Goal: Feedback & Contribution: Contribute content

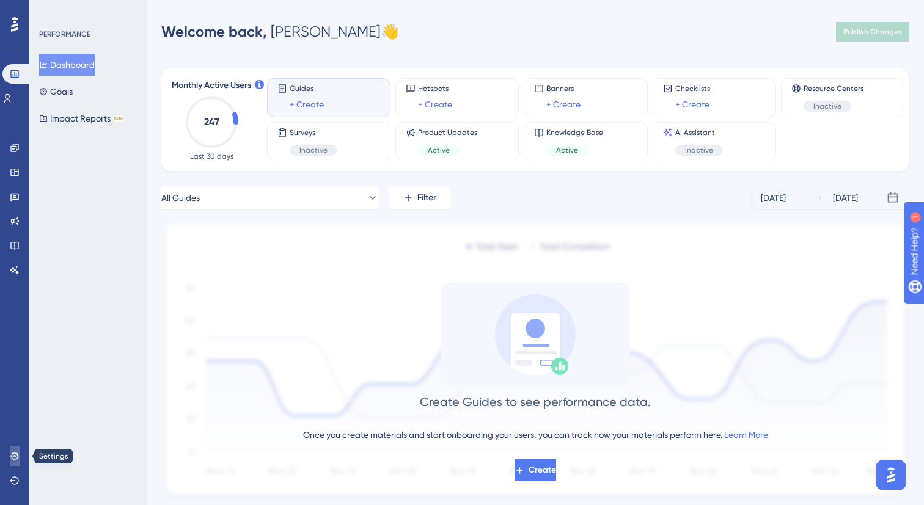
click at [15, 456] on icon at bounding box center [14, 456] width 8 height 8
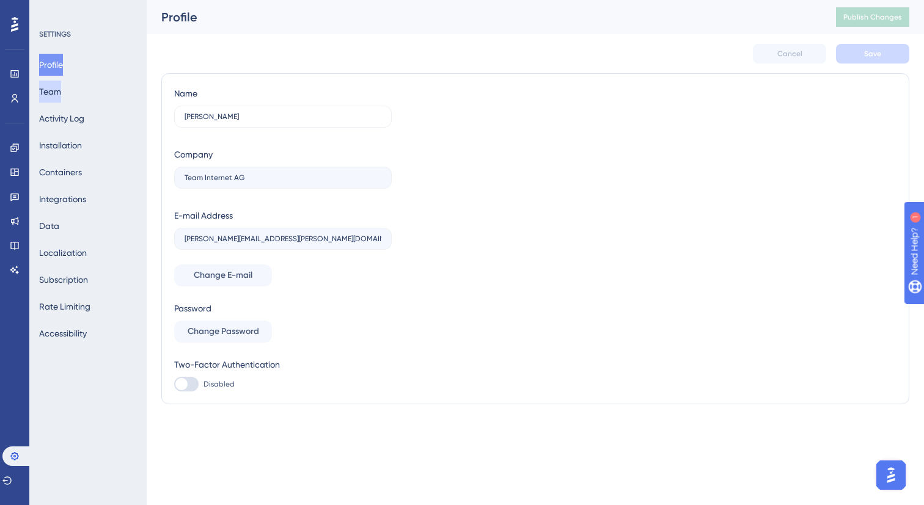
click at [61, 95] on button "Team" at bounding box center [50, 92] width 22 height 22
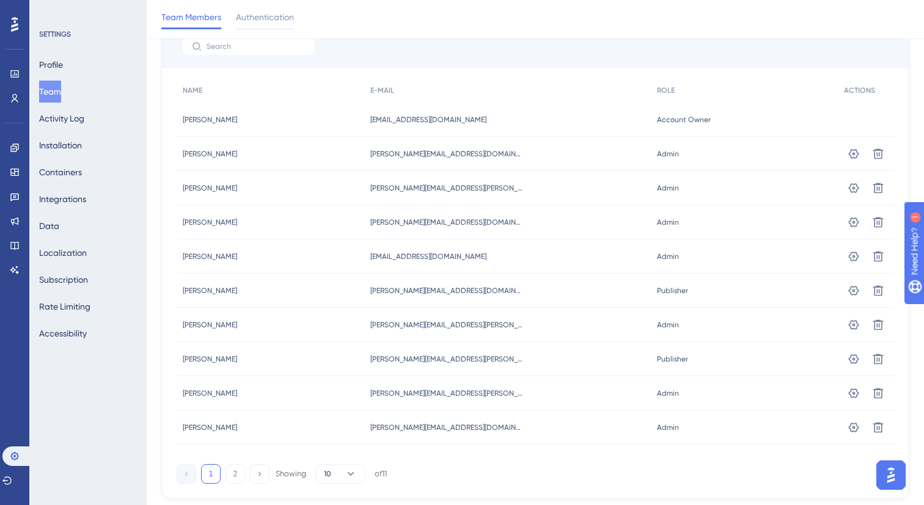
scroll to position [134, 0]
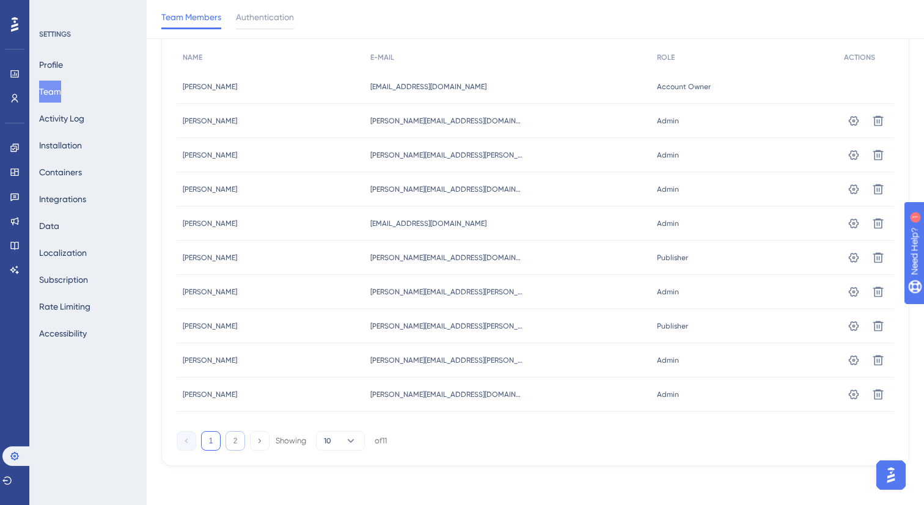
click at [237, 445] on button "2" at bounding box center [235, 441] width 20 height 20
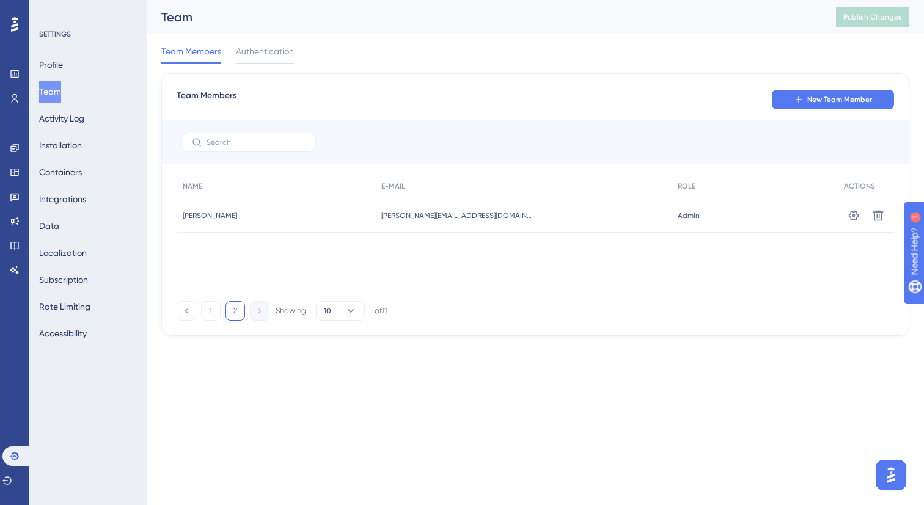
scroll to position [0, 0]
click at [235, 313] on button "2" at bounding box center [235, 311] width 20 height 20
click at [216, 310] on button "1" at bounding box center [211, 311] width 20 height 20
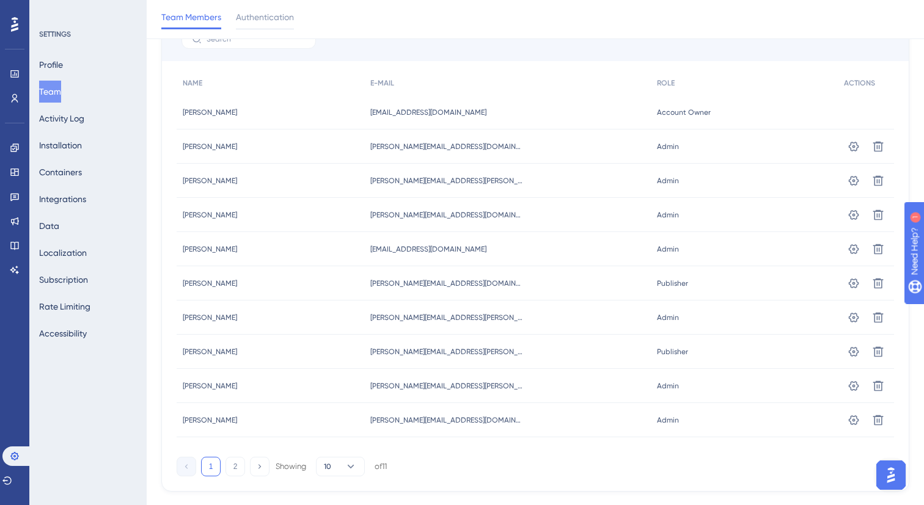
scroll to position [107, 0]
click at [15, 22] on icon at bounding box center [14, 24] width 7 height 15
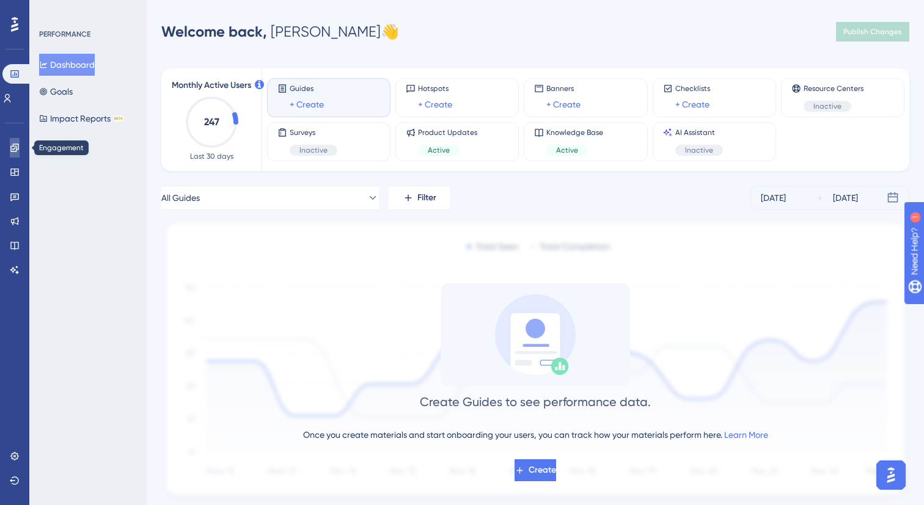
click at [16, 155] on link at bounding box center [15, 148] width 10 height 20
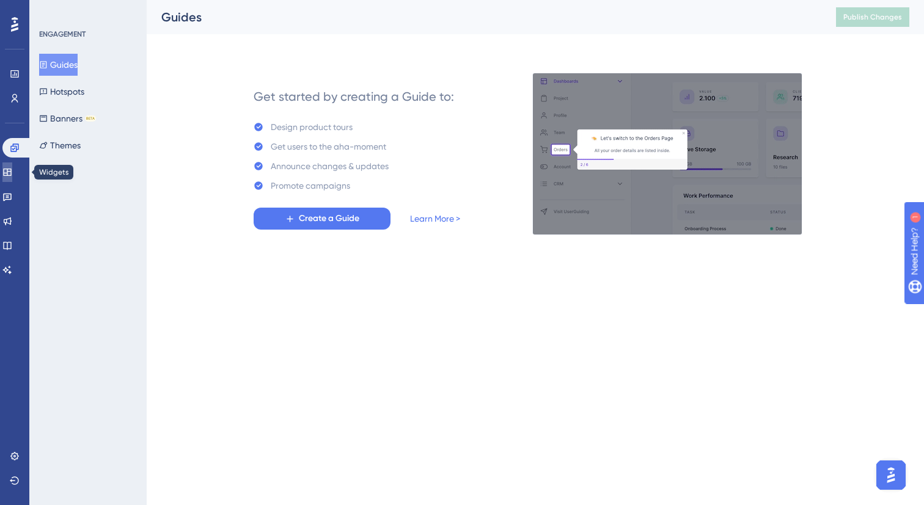
click at [12, 170] on icon at bounding box center [7, 172] width 10 height 10
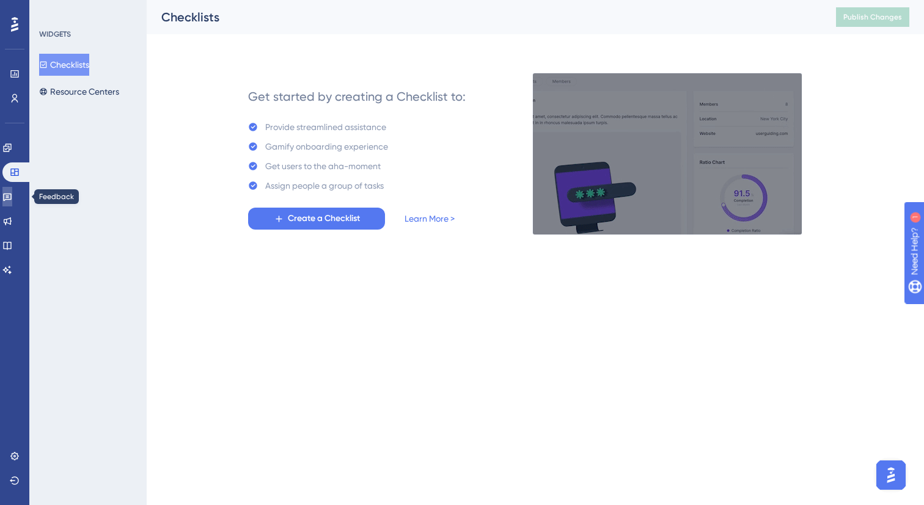
click at [12, 198] on icon at bounding box center [7, 197] width 10 height 10
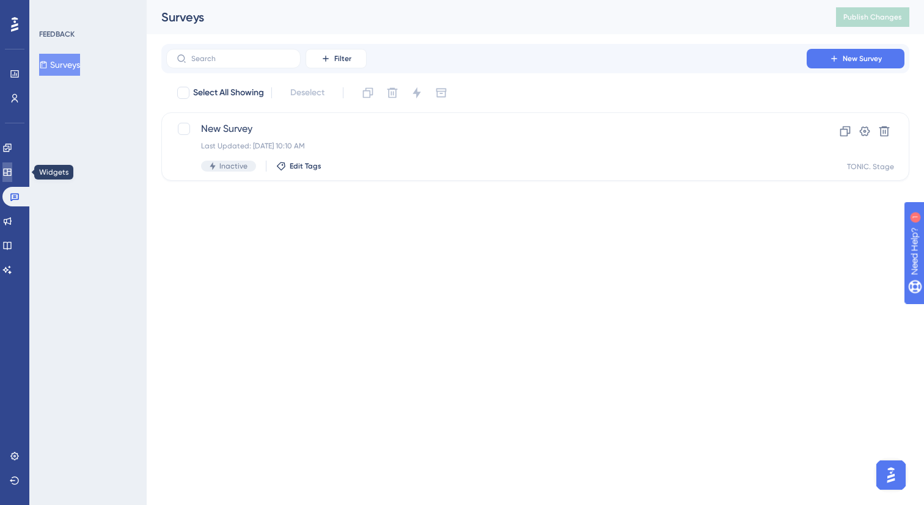
click at [12, 177] on link at bounding box center [7, 173] width 10 height 20
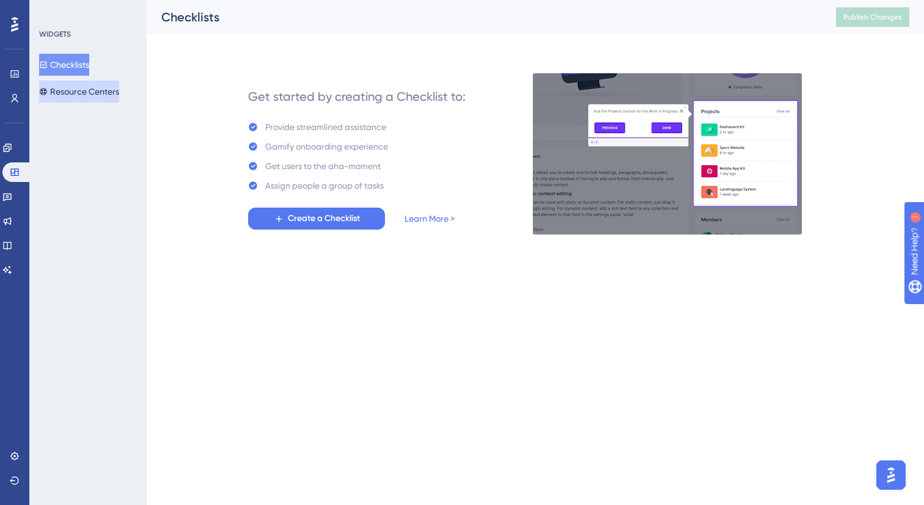
click at [82, 95] on button "Resource Centers" at bounding box center [79, 92] width 80 height 22
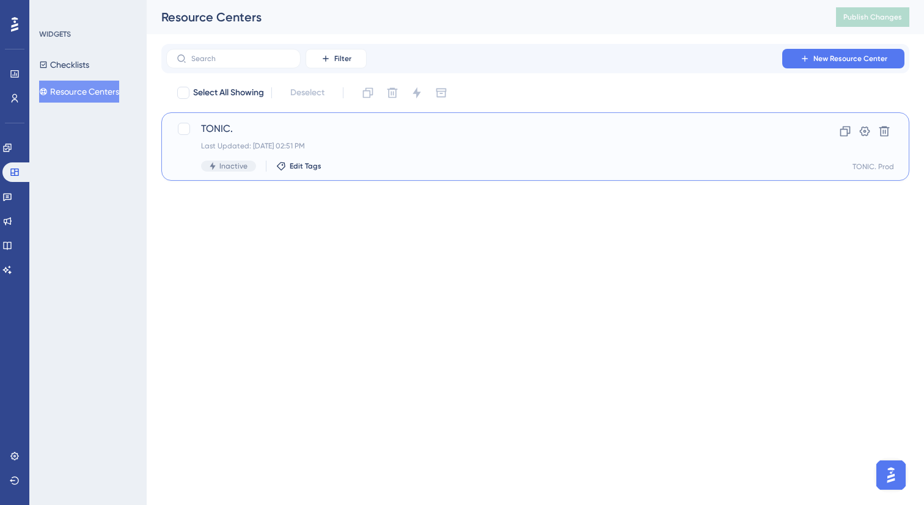
click at [397, 137] on div "TONIC. Last Updated: [DATE] 02:51 PM Inactive Edit Tags" at bounding box center [486, 147] width 571 height 50
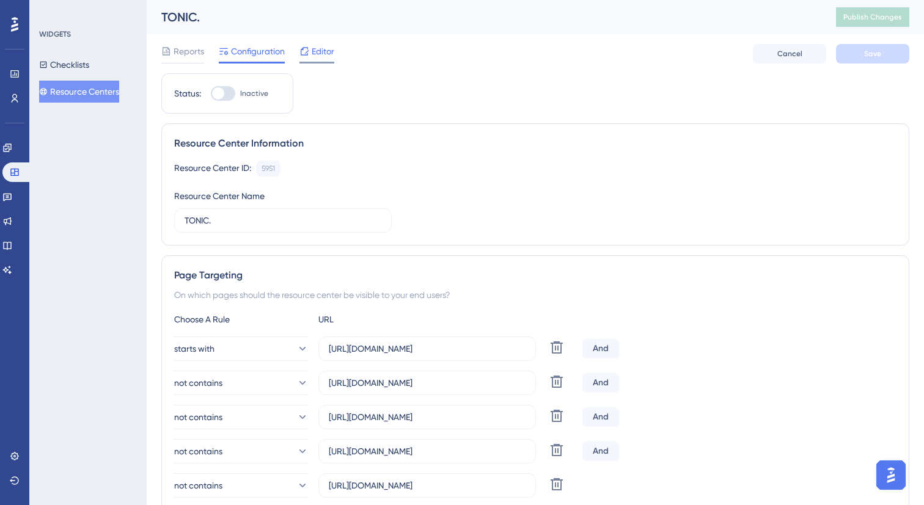
click at [318, 50] on span "Editor" at bounding box center [323, 51] width 23 height 15
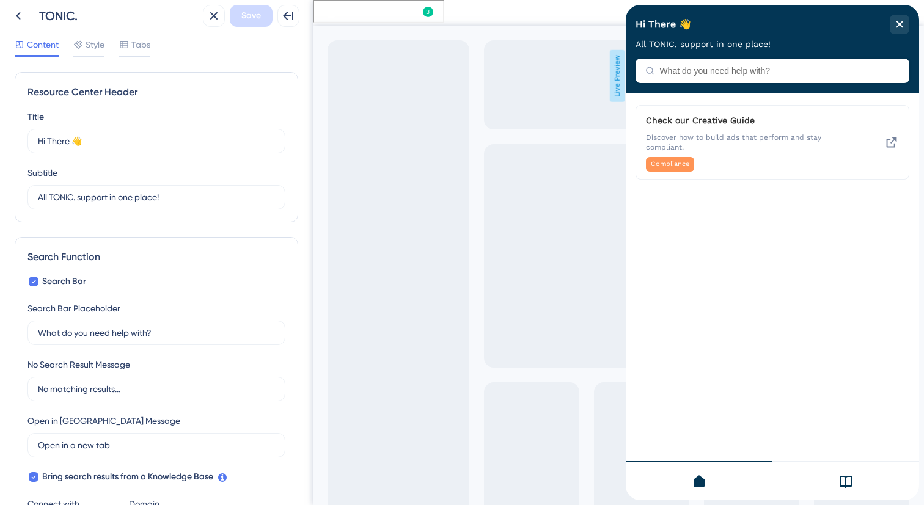
click at [825, 488] on div at bounding box center [845, 480] width 147 height 39
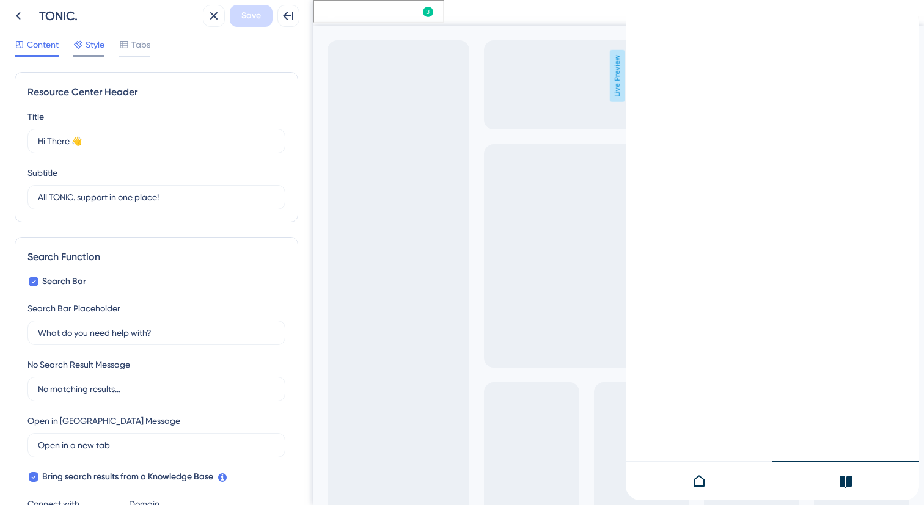
click at [82, 46] on icon at bounding box center [78, 45] width 10 height 10
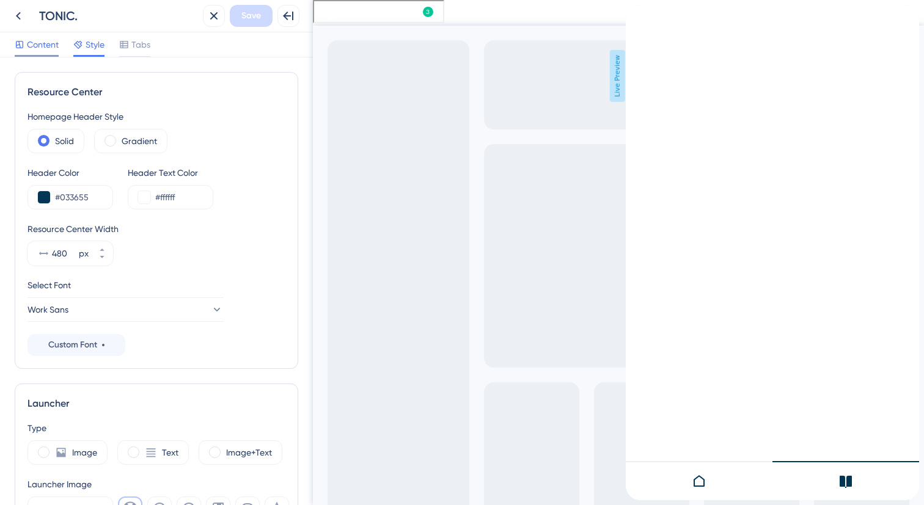
click at [46, 53] on div "Content" at bounding box center [37, 47] width 44 height 20
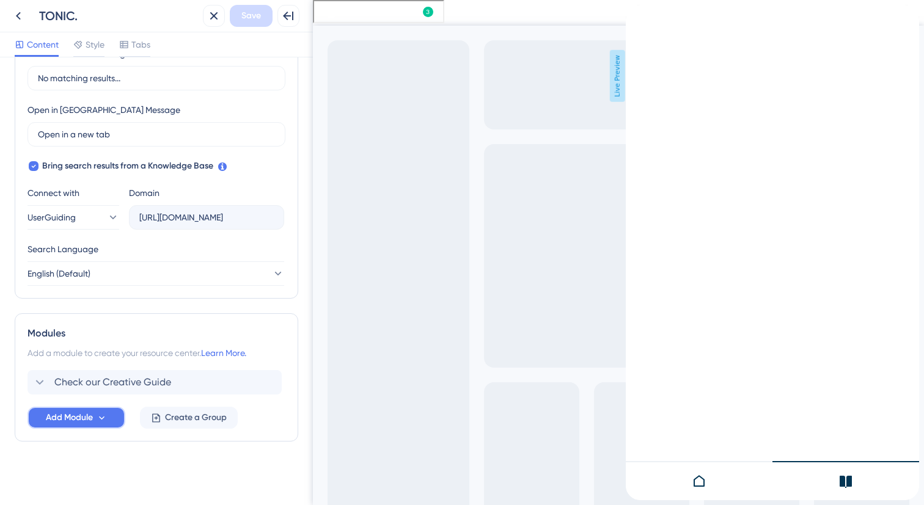
click at [117, 422] on button "Add Module" at bounding box center [76, 418] width 98 height 22
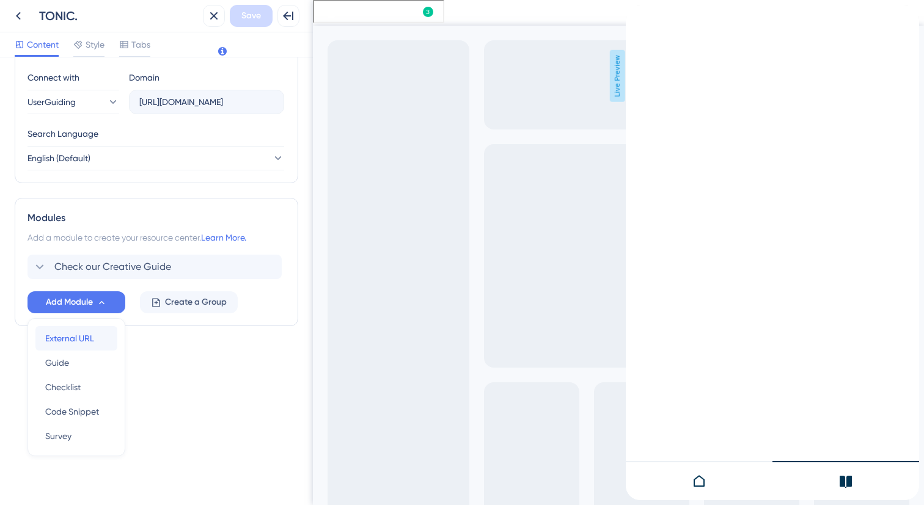
click at [98, 344] on div "External URL External URL" at bounding box center [76, 338] width 62 height 24
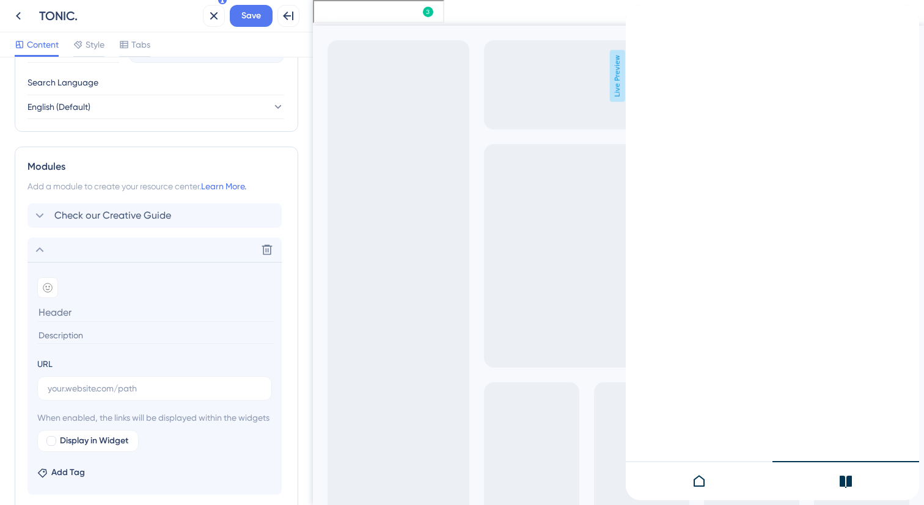
scroll to position [479, 0]
type input "U"
type input "N"
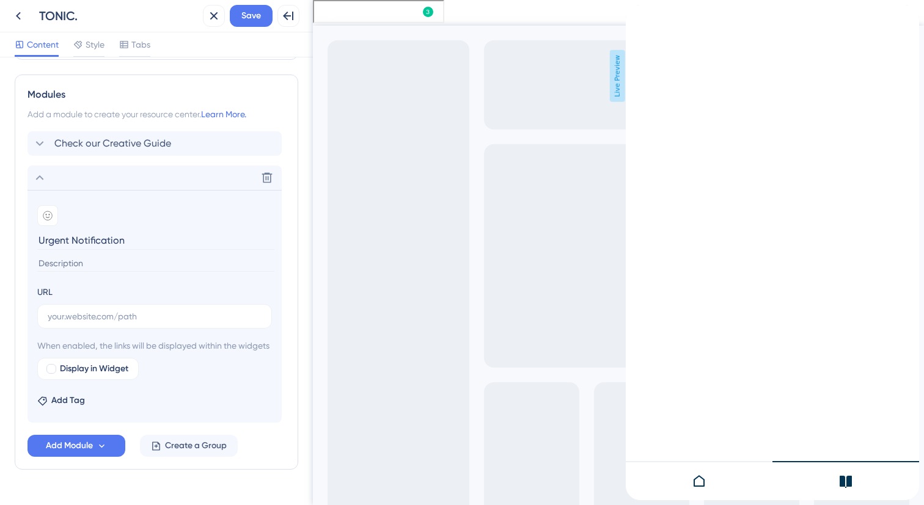
click at [136, 237] on input "Urgent Notification" at bounding box center [155, 240] width 237 height 19
type input "Google Article Scanning Issue"
click at [141, 264] on input at bounding box center [155, 263] width 237 height 16
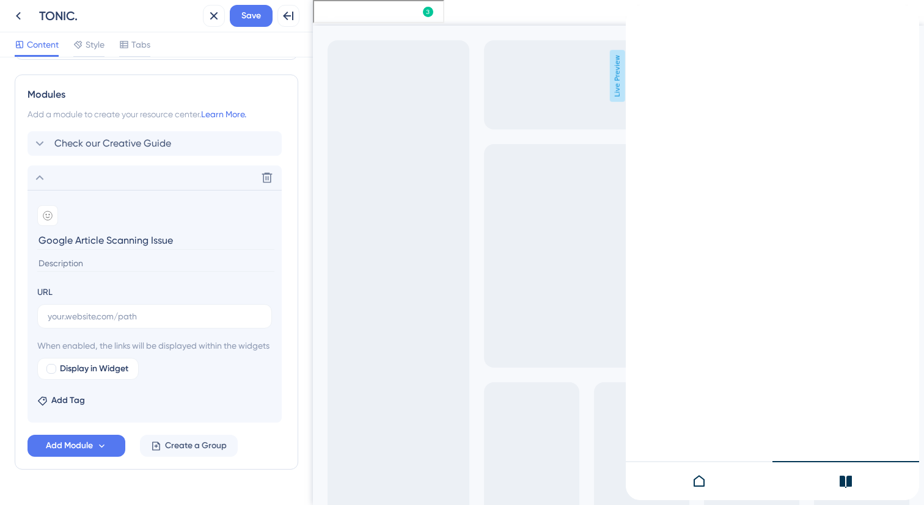
paste input "As of [DATE], Google has reported a current issue affecting the scanning of som…"
type input "As of [DATE], Google has reported a current issue affecting the scanning of som…"
click at [100, 457] on button "Add Module" at bounding box center [76, 446] width 98 height 22
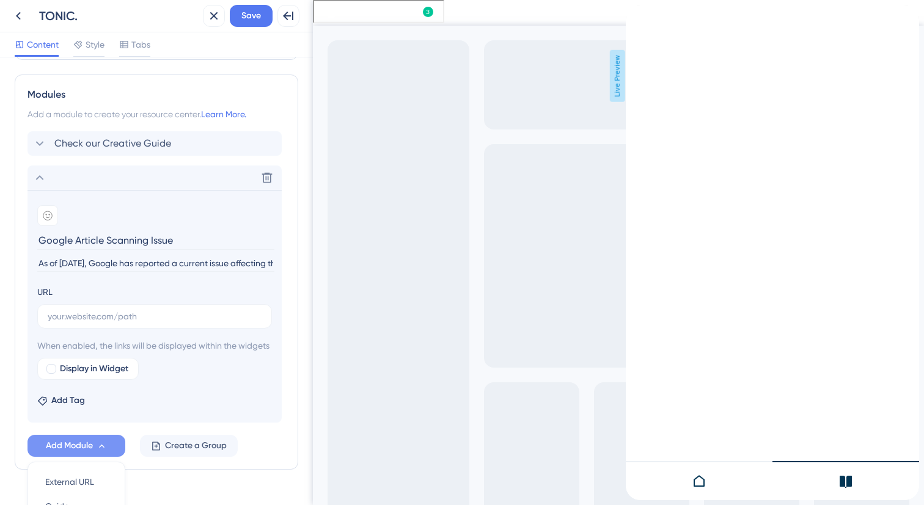
scroll to position [708, 0]
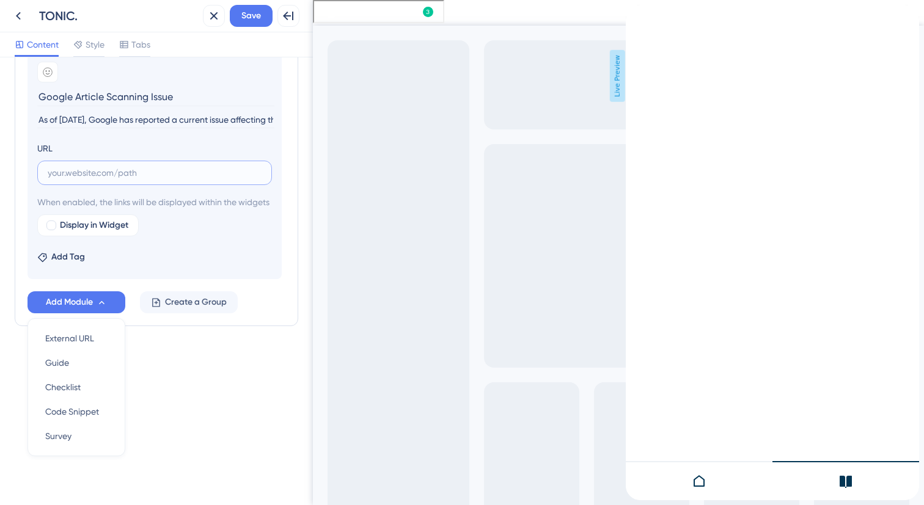
click at [164, 166] on input "text" at bounding box center [155, 172] width 214 height 13
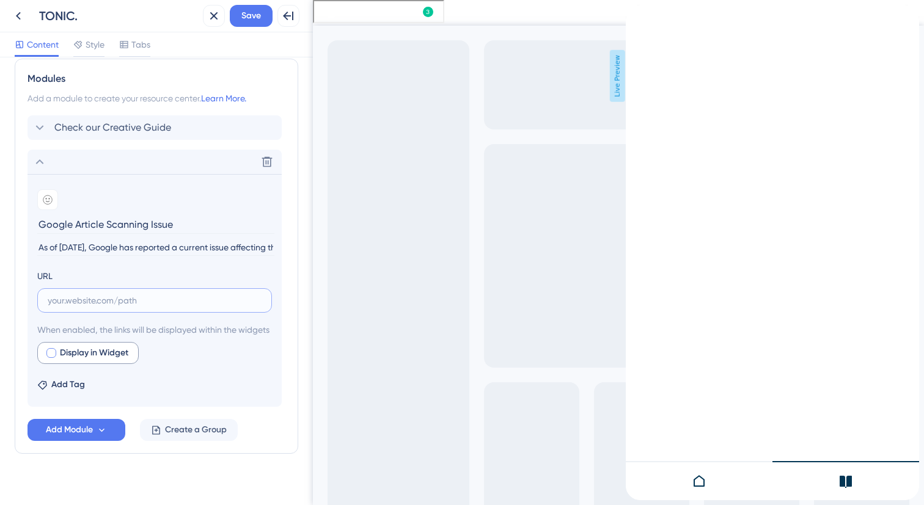
scroll to position [564, 0]
click at [101, 312] on label at bounding box center [154, 302] width 235 height 24
click at [101, 309] on input "text" at bounding box center [155, 302] width 214 height 13
click at [111, 441] on button "Add Module" at bounding box center [76, 432] width 98 height 22
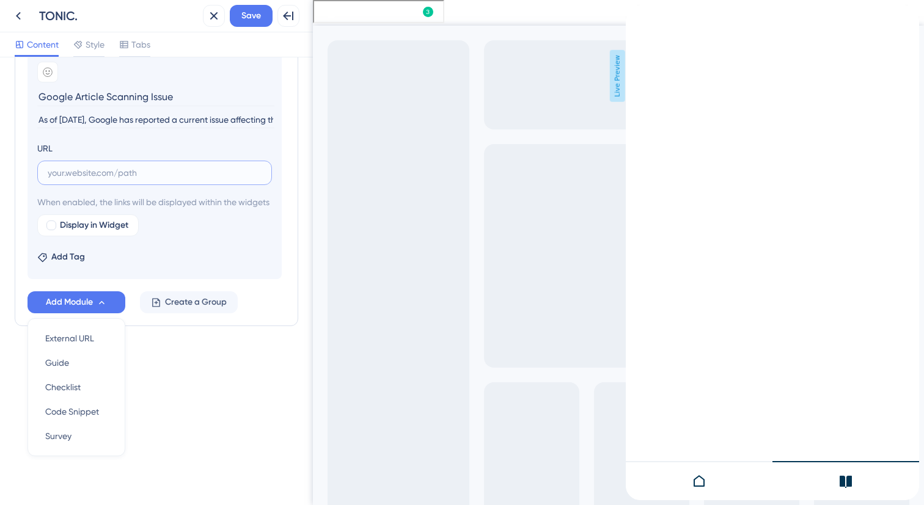
click at [115, 166] on input "text" at bounding box center [155, 172] width 214 height 13
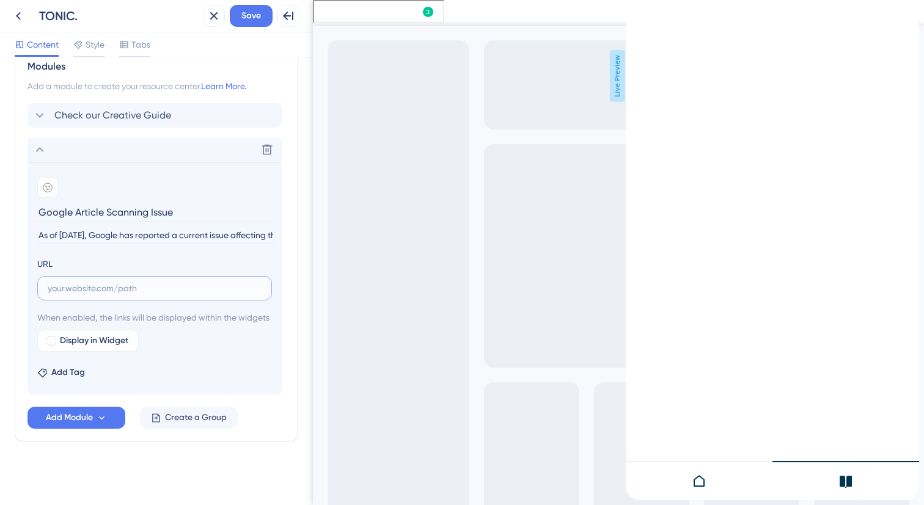
scroll to position [593, 0]
type input "p"
type input "test"
click at [108, 422] on button "Add Module" at bounding box center [76, 418] width 98 height 22
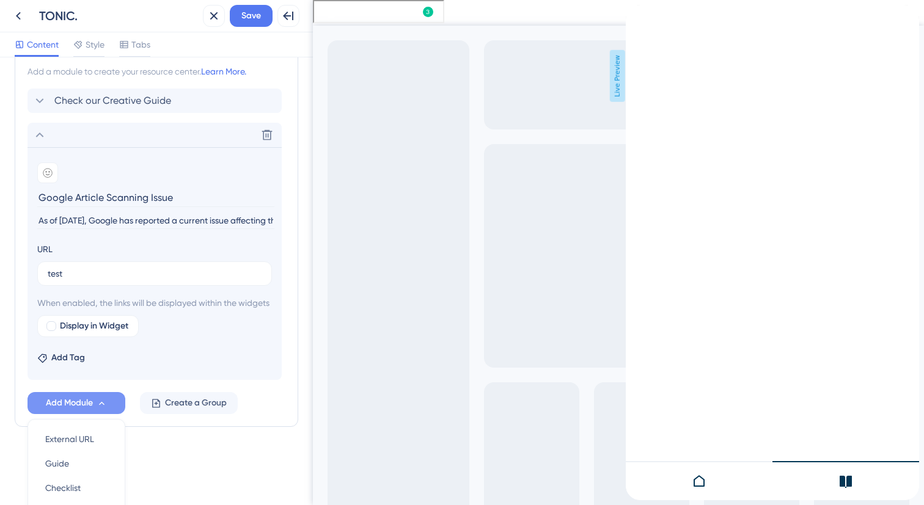
scroll to position [708, 0]
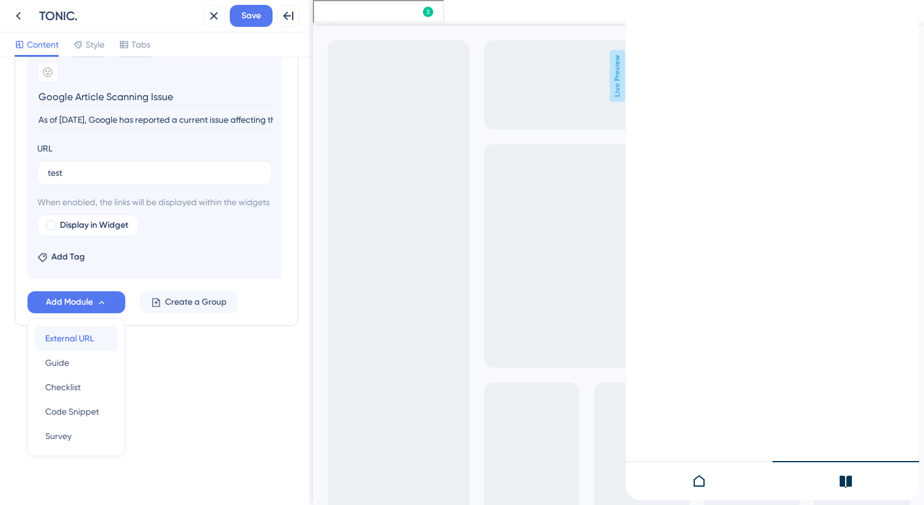
click at [109, 346] on button "External URL External URL" at bounding box center [76, 338] width 82 height 24
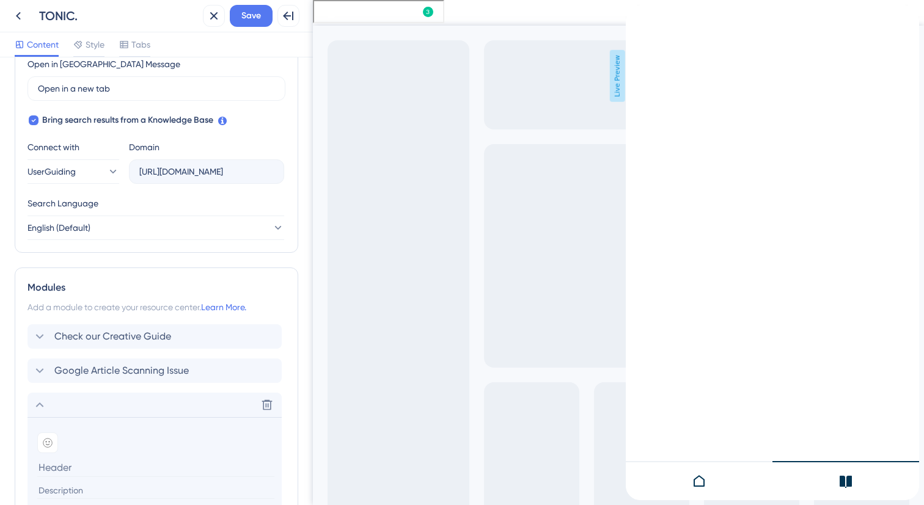
scroll to position [509, 0]
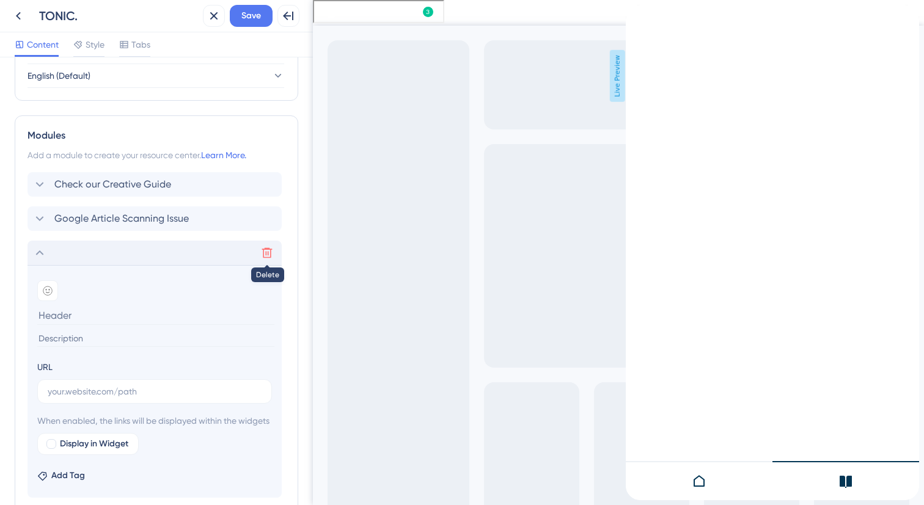
click at [264, 255] on icon at bounding box center [267, 253] width 12 height 12
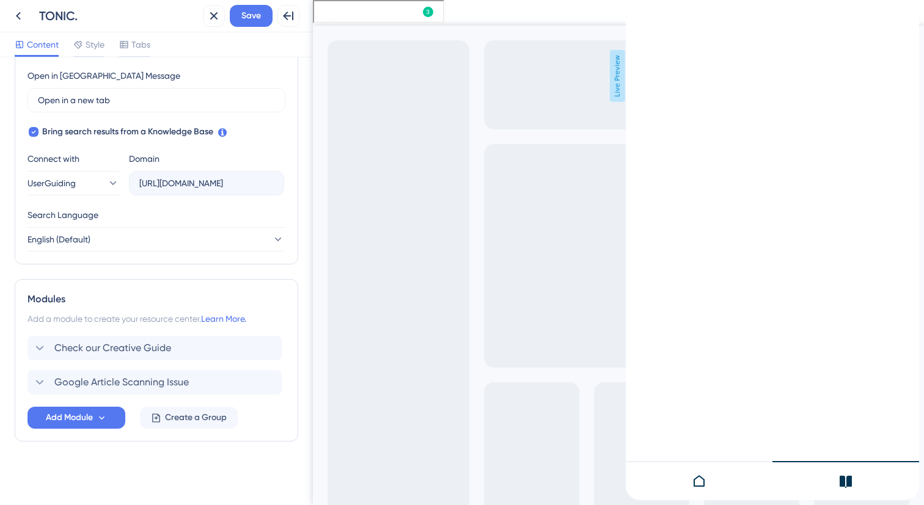
scroll to position [345, 0]
click at [699, 477] on icon at bounding box center [699, 481] width 11 height 12
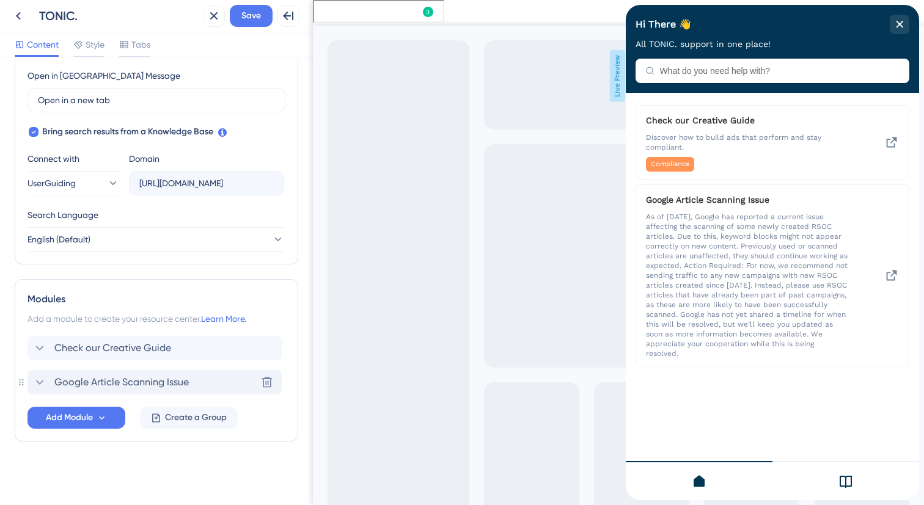
click at [199, 386] on div "Google Article Scanning Issue Delete" at bounding box center [154, 382] width 254 height 24
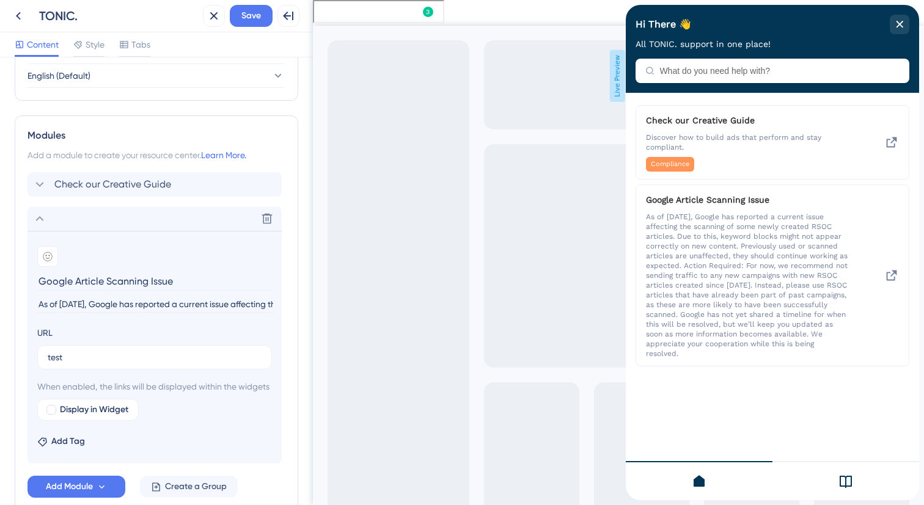
click at [100, 301] on input "As of [DATE], Google has reported a current issue affecting the scanning of som…" at bounding box center [155, 304] width 237 height 16
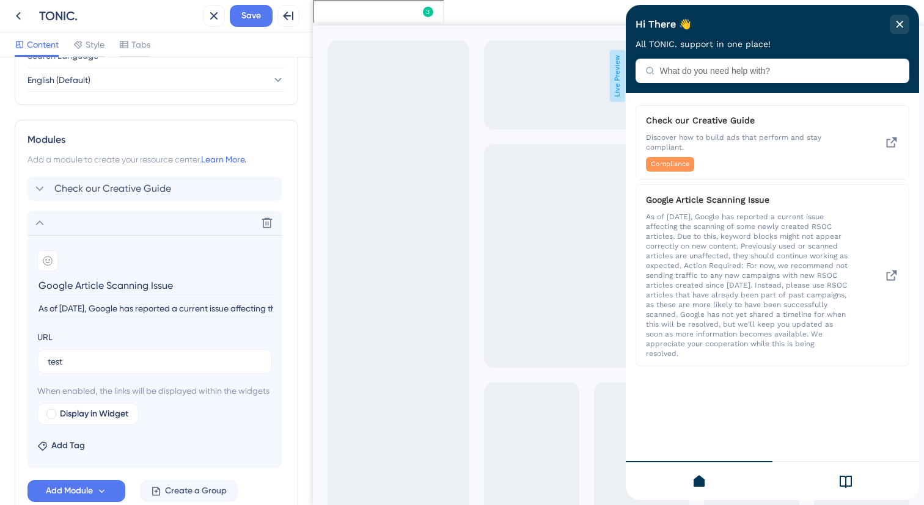
click at [194, 313] on input "As of [DATE], Google has reported a current issue affecting the scanning of som…" at bounding box center [155, 309] width 237 height 16
click at [56, 453] on span "Add Tag" at bounding box center [68, 446] width 34 height 15
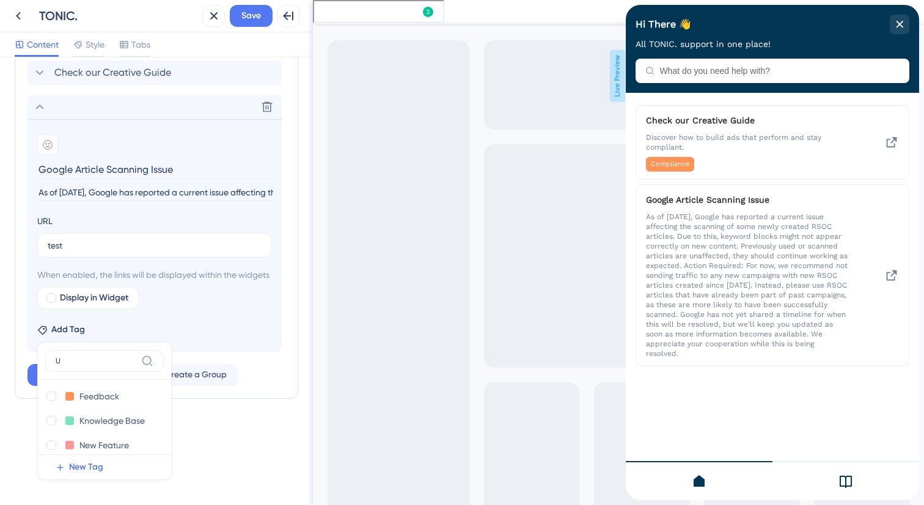
scroll to position [593, 0]
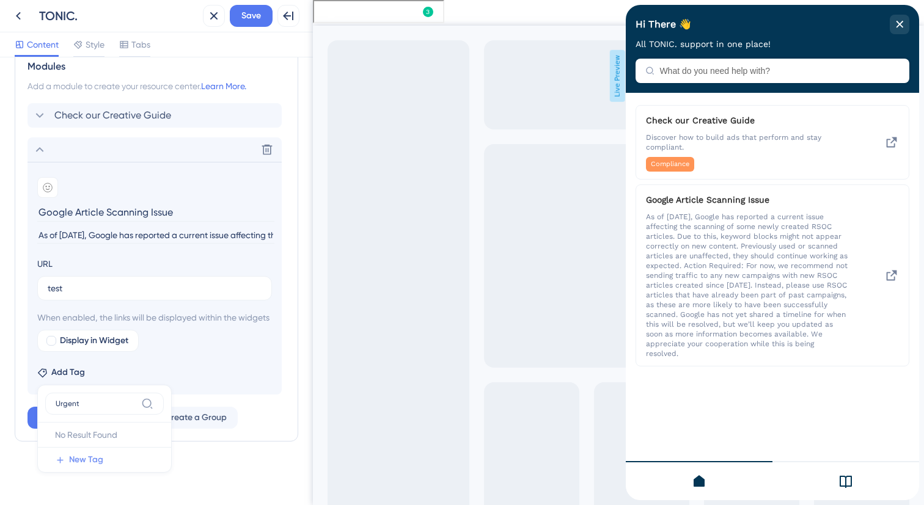
type input "Urgent"
click at [94, 459] on span "New Tag" at bounding box center [86, 460] width 34 height 15
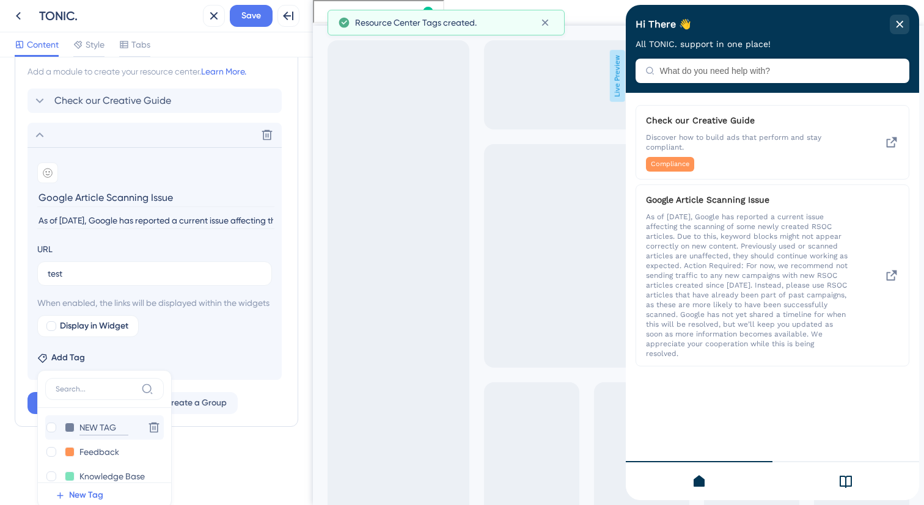
click at [95, 436] on input "NEW TAG" at bounding box center [103, 427] width 49 height 15
type input "Urgent"
click at [69, 433] on button at bounding box center [70, 428] width 10 height 10
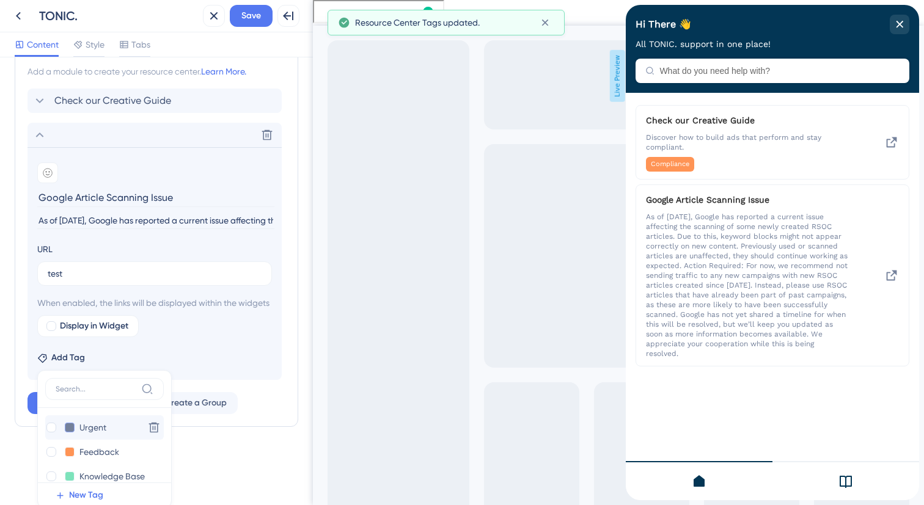
click at [70, 433] on button at bounding box center [70, 428] width 10 height 10
click at [109, 467] on div at bounding box center [104, 460] width 78 height 44
click at [70, 433] on button at bounding box center [70, 428] width 10 height 10
click at [106, 457] on div at bounding box center [104, 452] width 10 height 10
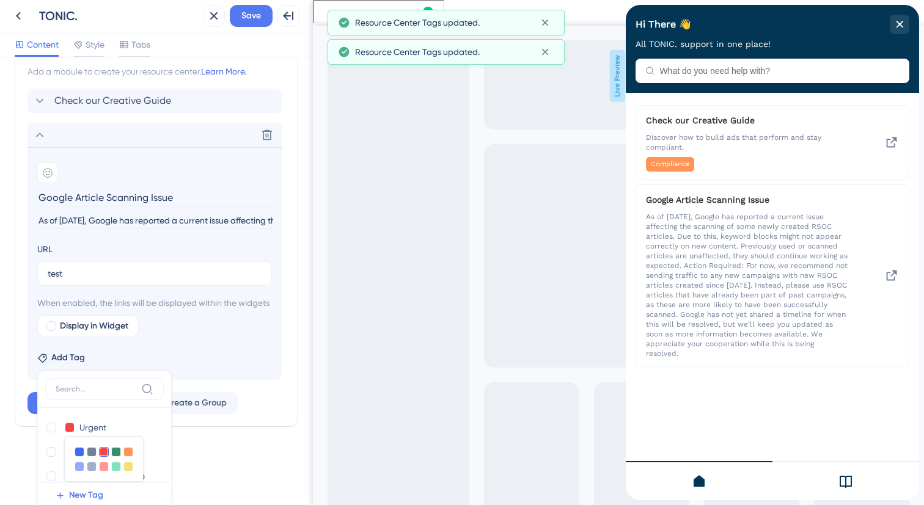
click at [194, 380] on section "Add emoji Google Article Scanning Issue As of [DATE], Google has reported a cur…" at bounding box center [154, 263] width 254 height 233
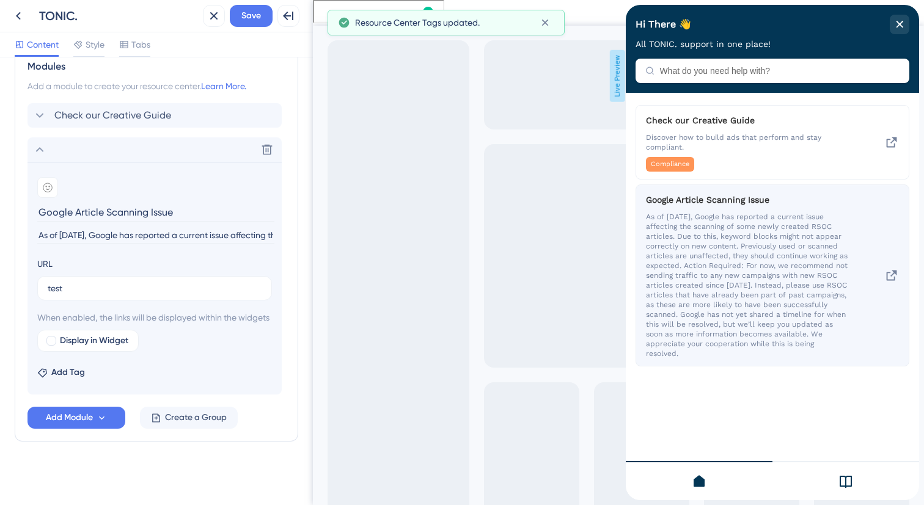
click at [690, 328] on span "As of [DATE], Google has reported a current issue affecting the scanning of som…" at bounding box center [747, 285] width 202 height 147
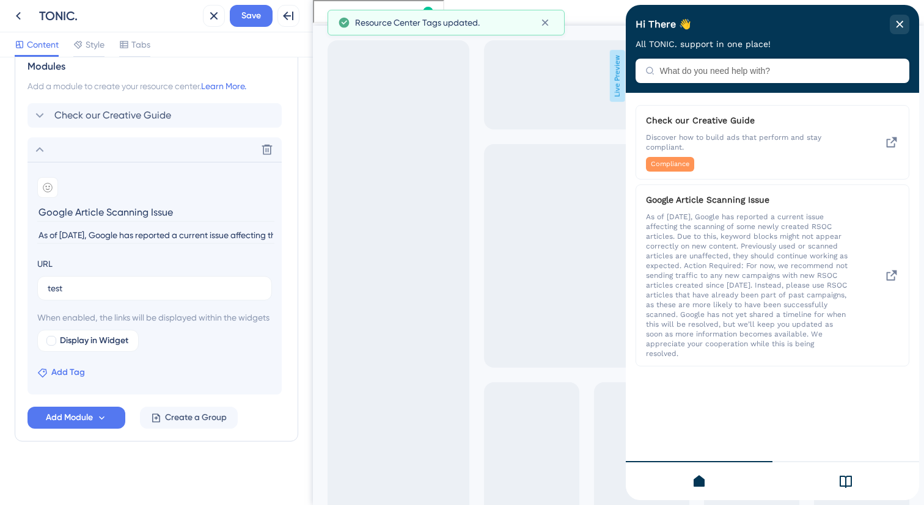
click at [52, 375] on span "Add Tag" at bounding box center [68, 372] width 34 height 15
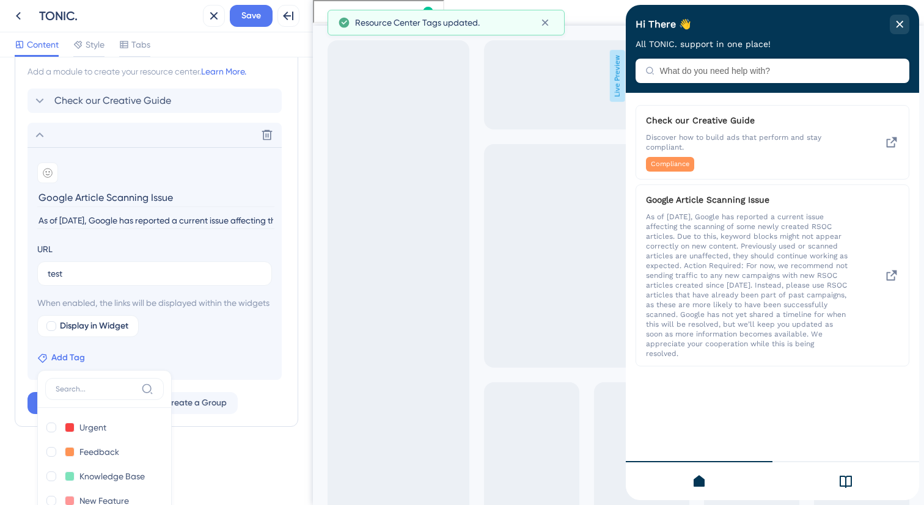
scroll to position [659, 0]
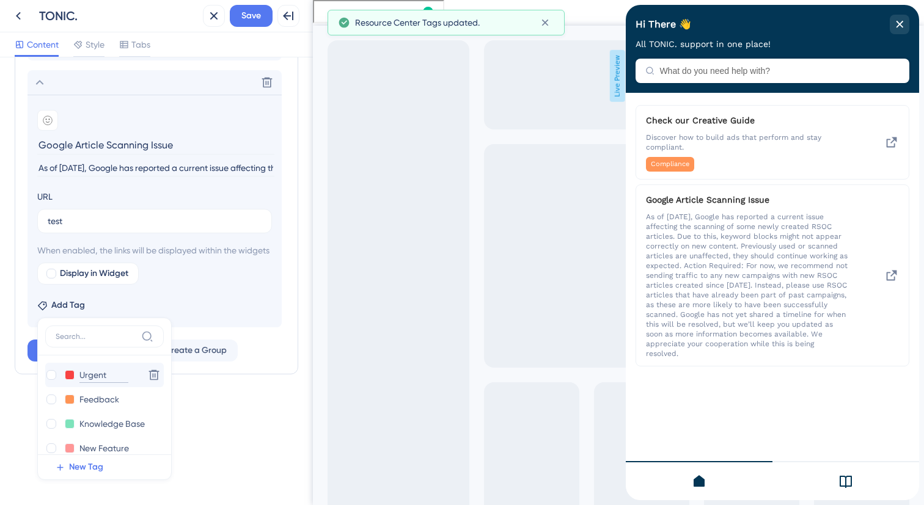
click at [85, 371] on input "Urgent" at bounding box center [103, 375] width 49 height 15
click at [47, 376] on div at bounding box center [51, 375] width 10 height 10
checkbox input "true"
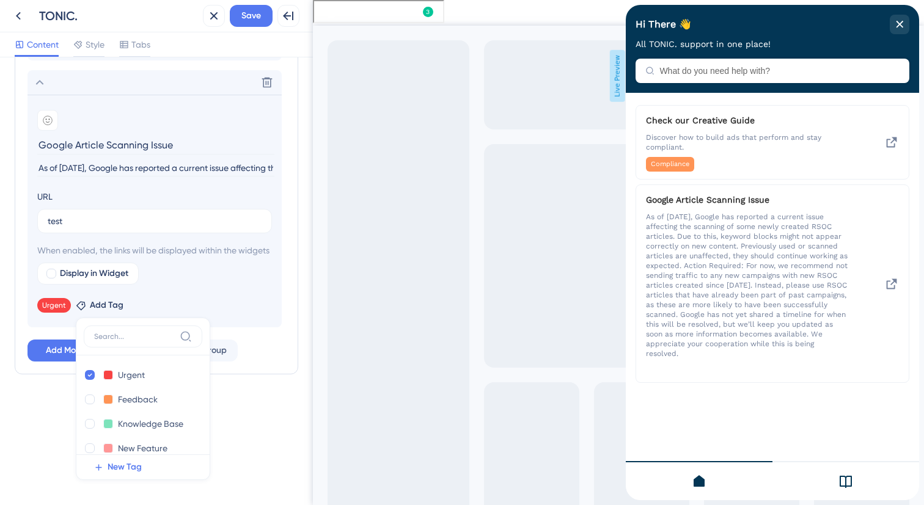
click at [237, 290] on section "Add emoji Google Article Scanning Issue As of [DATE], Google has reported a cur…" at bounding box center [154, 211] width 254 height 233
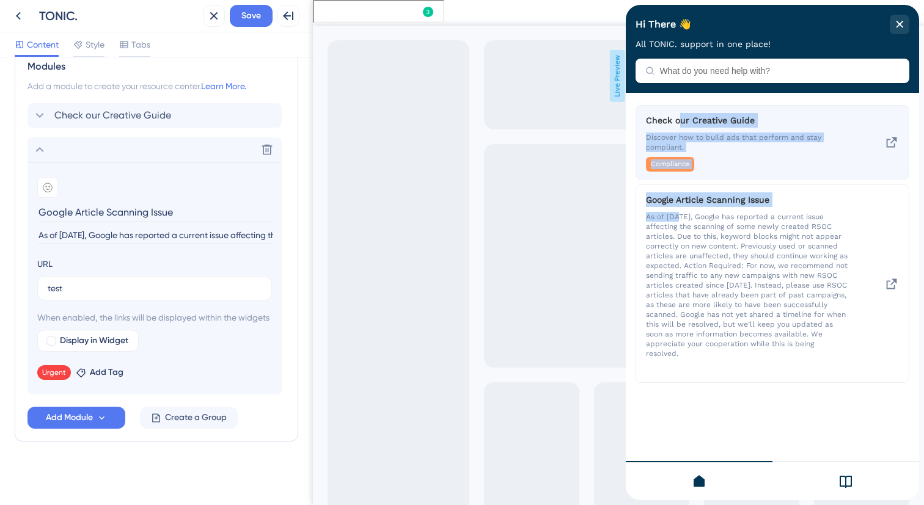
drag, startPoint x: 679, startPoint y: 212, endPoint x: 679, endPoint y: 126, distance: 85.5
click at [679, 126] on div "Check our Creative Guide Discover how to build ads that perform and stay compli…" at bounding box center [772, 244] width 274 height 278
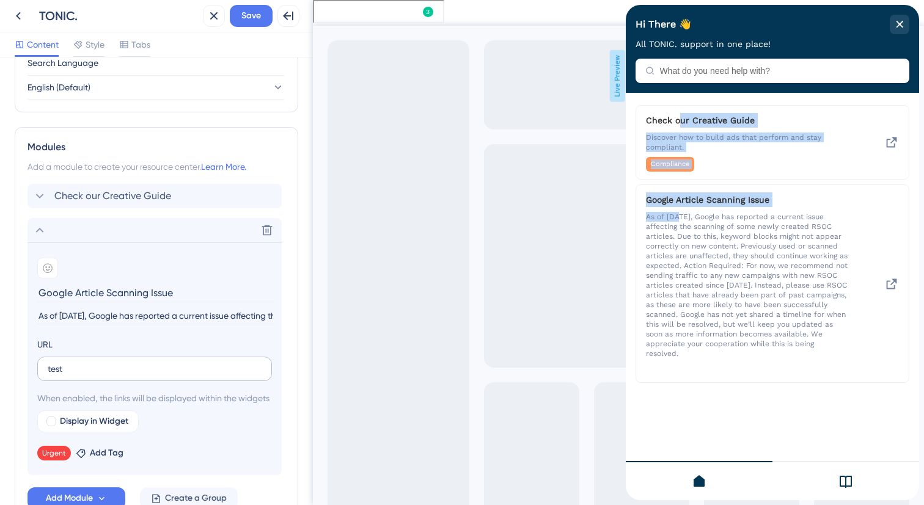
scroll to position [492, 0]
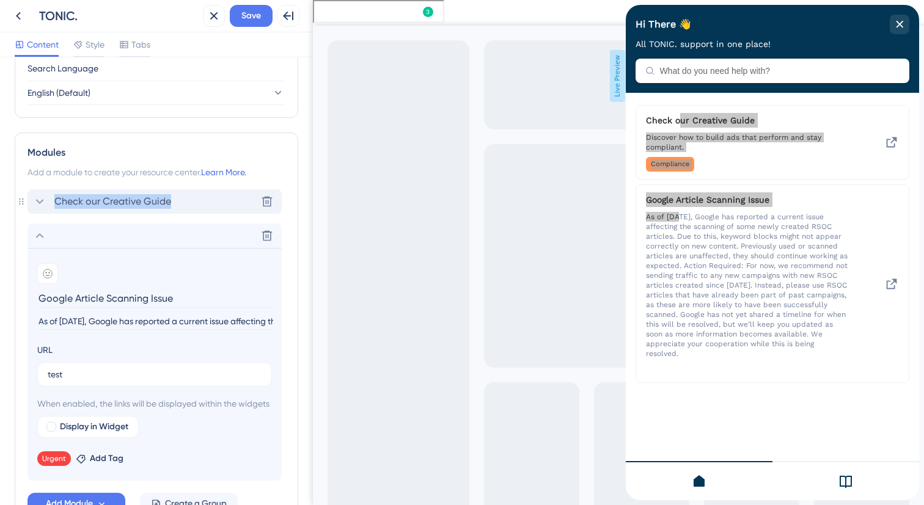
drag, startPoint x: 109, startPoint y: 239, endPoint x: 109, endPoint y: 192, distance: 46.4
click at [109, 192] on div "Check our Creative Guide Delete Delete Add emoji Google Article Scanning Issue …" at bounding box center [156, 334] width 258 height 291
click at [292, 260] on div "Modules Add a module to create your resource center. Learn More. Check our Crea…" at bounding box center [157, 330] width 284 height 395
click at [41, 240] on icon at bounding box center [39, 236] width 15 height 15
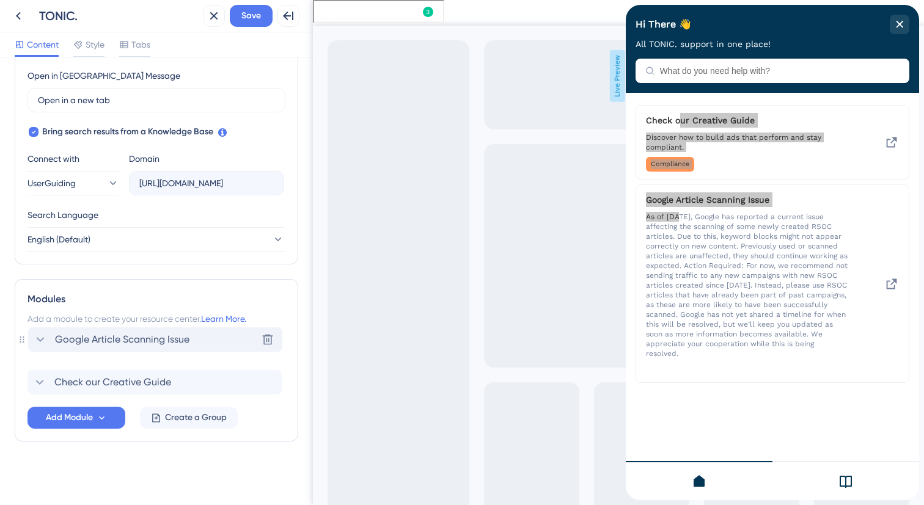
drag, startPoint x: 19, startPoint y: 384, endPoint x: 19, endPoint y: 339, distance: 45.2
click at [19, 339] on icon at bounding box center [21, 339] width 7 height 7
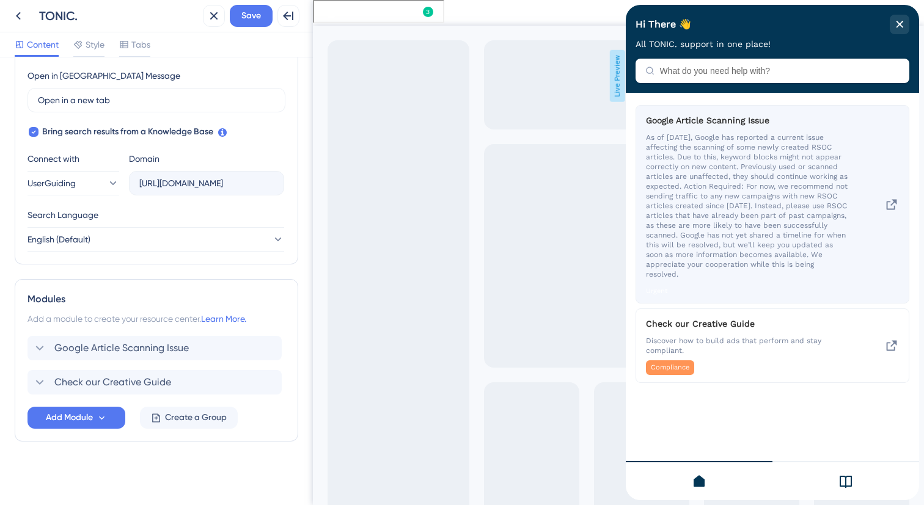
click at [764, 183] on span "As of [DATE], Google has reported a current issue affecting the scanning of som…" at bounding box center [747, 206] width 202 height 147
click at [888, 203] on icon at bounding box center [892, 204] width 10 height 10
click at [656, 117] on span "Google Article Scanning Issue" at bounding box center [737, 120] width 183 height 15
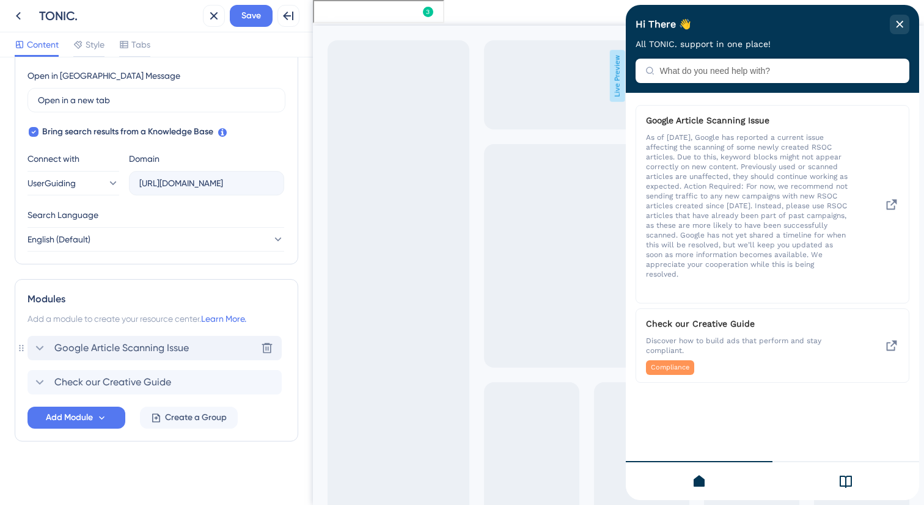
click at [44, 349] on icon at bounding box center [39, 348] width 15 height 15
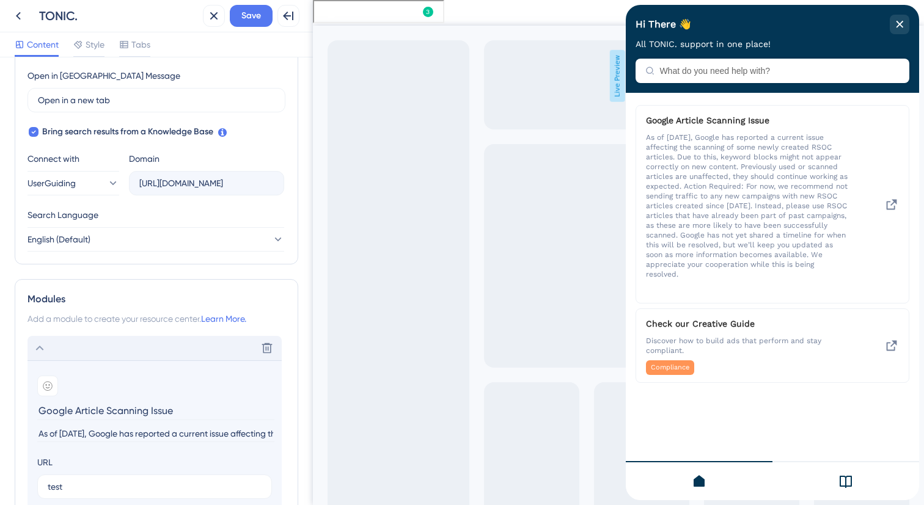
click at [39, 411] on input "Google Article Scanning Issue" at bounding box center [155, 410] width 237 height 19
click at [48, 387] on icon at bounding box center [48, 386] width 10 height 10
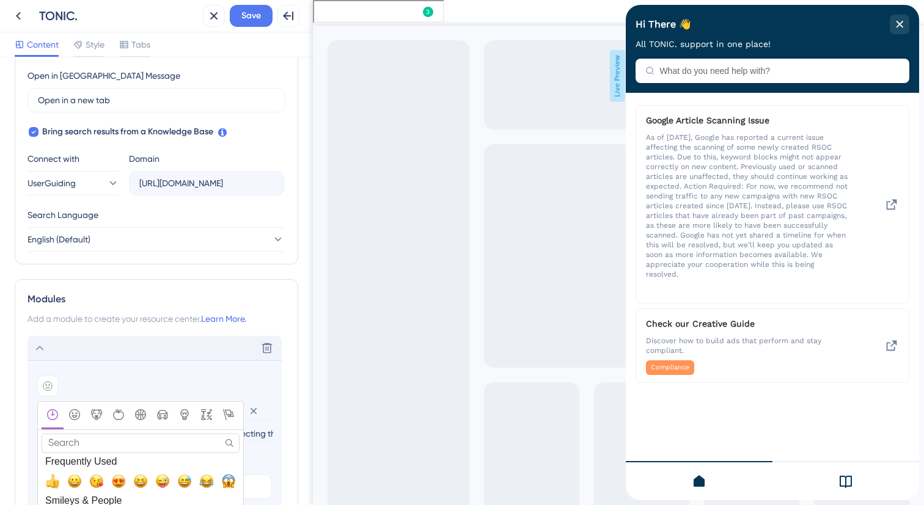
click at [103, 445] on input "Search" at bounding box center [141, 443] width 198 height 19
type input "u"
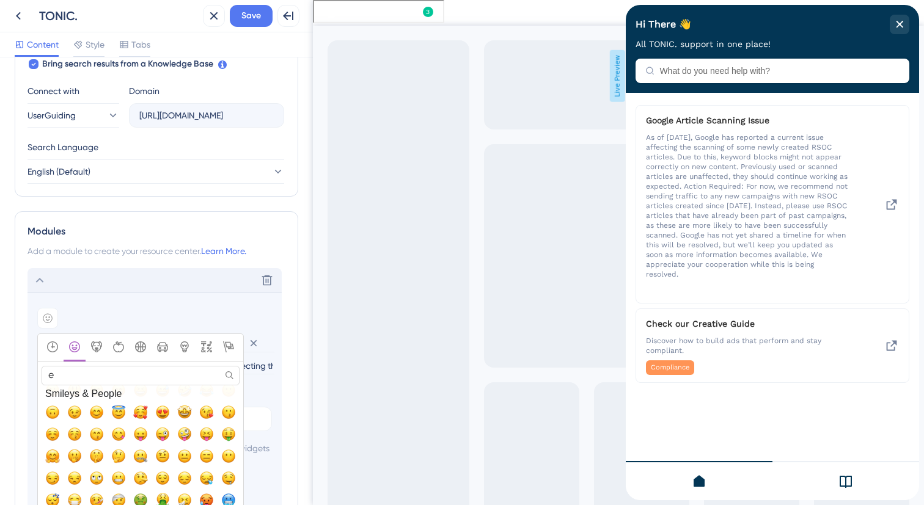
scroll to position [0, 0]
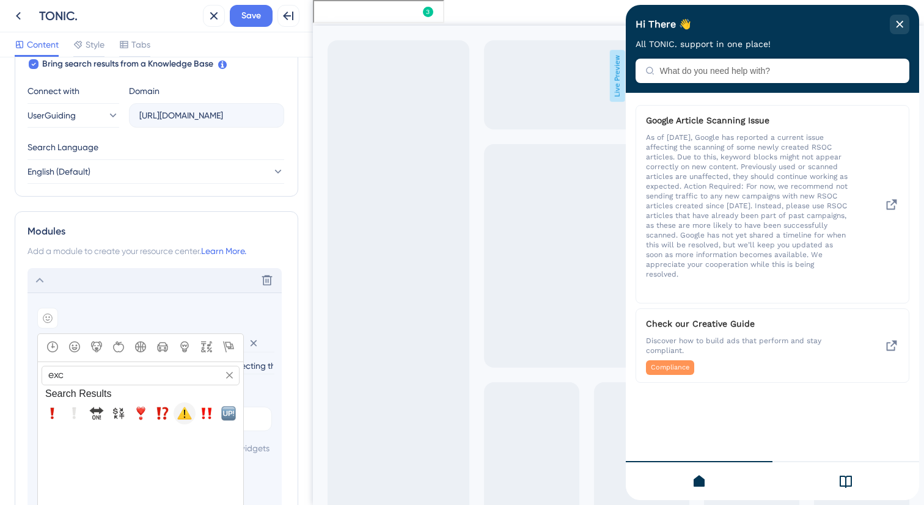
type input "exc"
click at [186, 417] on span "⚠️, warning" at bounding box center [184, 413] width 15 height 15
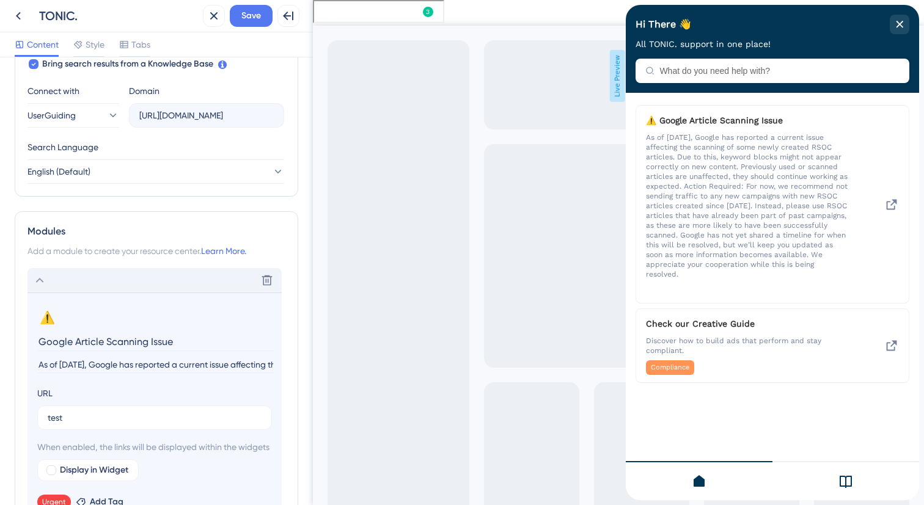
click at [855, 474] on div at bounding box center [845, 480] width 147 height 39
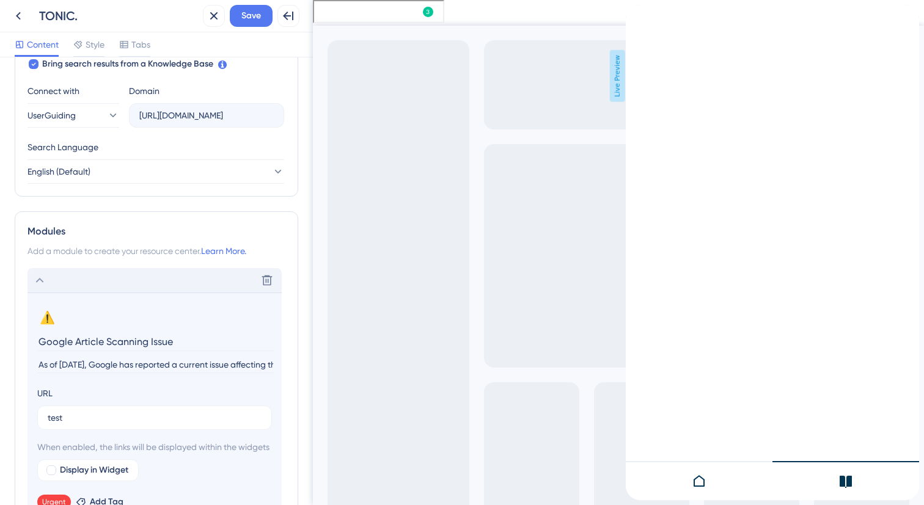
click at [697, 494] on div at bounding box center [699, 480] width 147 height 39
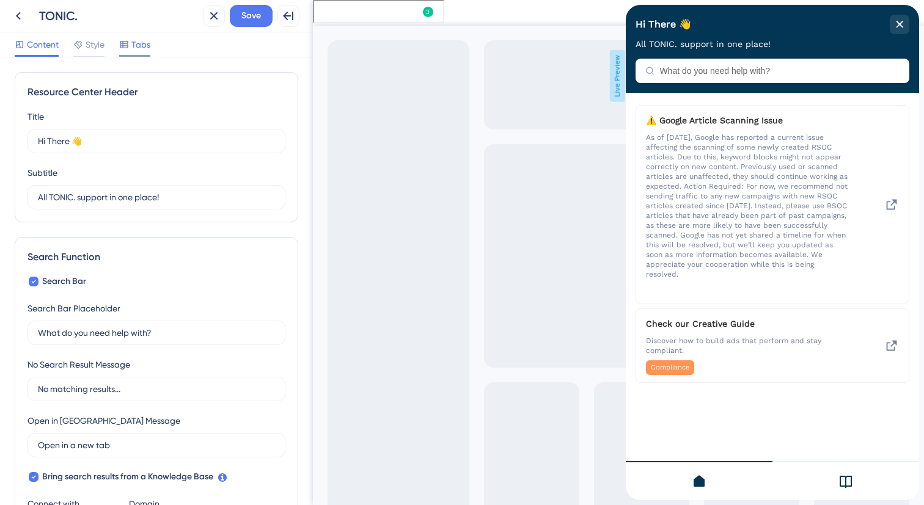
click at [129, 45] on icon at bounding box center [124, 45] width 10 height 10
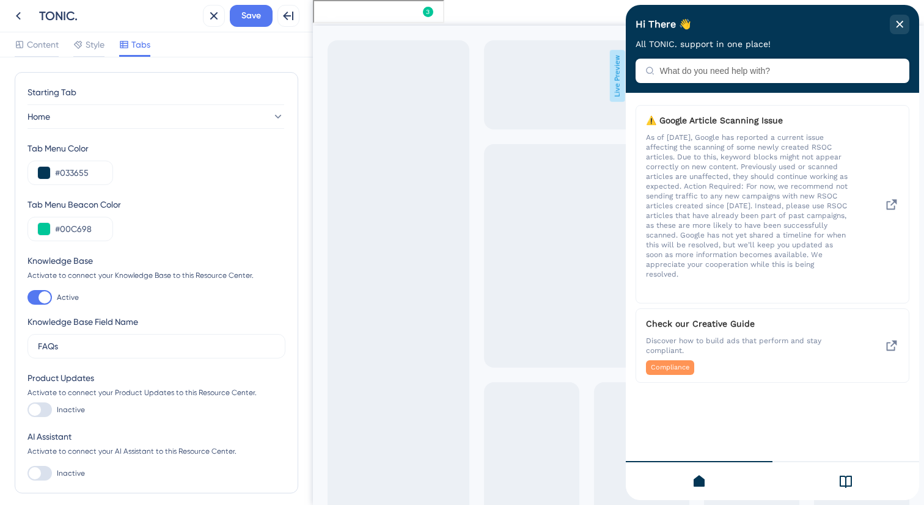
scroll to position [23, 0]
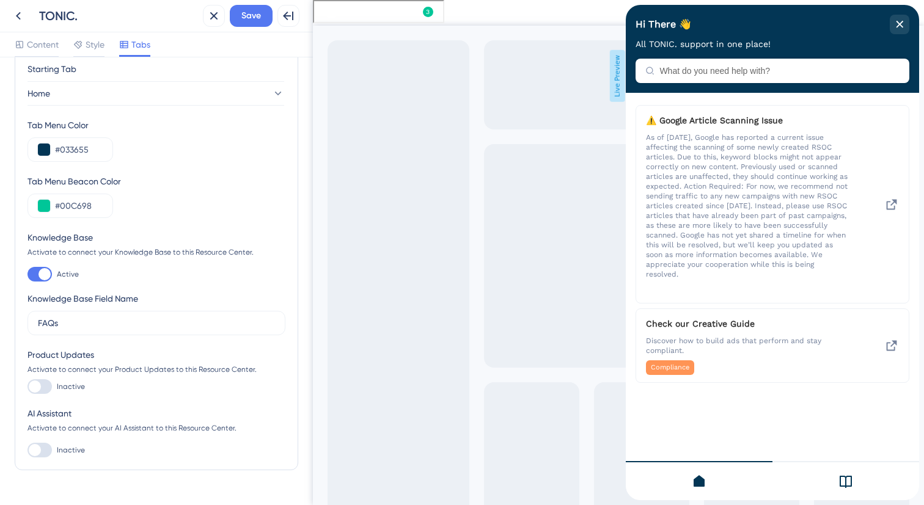
click at [40, 386] on div at bounding box center [35, 387] width 12 height 12
click at [27, 387] on input "Inactive" at bounding box center [27, 387] width 1 height 1
checkbox input "true"
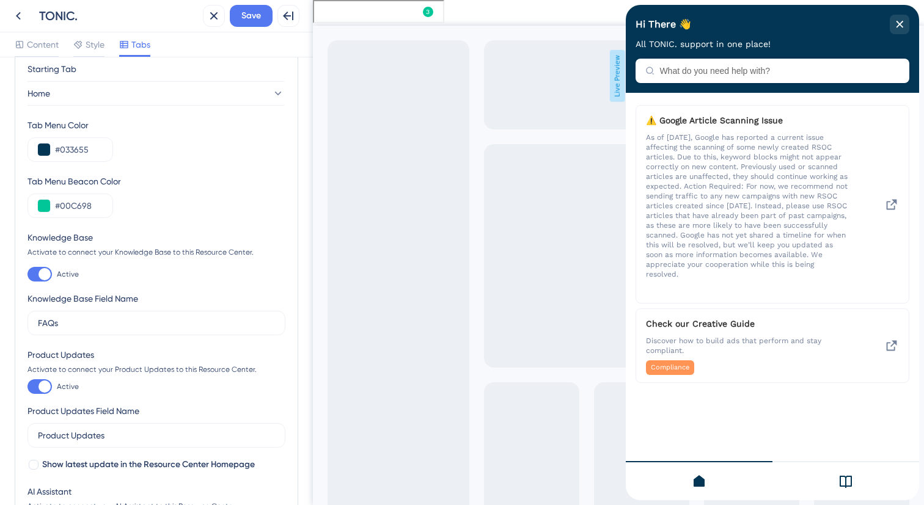
scroll to position [0, 0]
click at [766, 482] on icon at bounding box center [772, 481] width 15 height 15
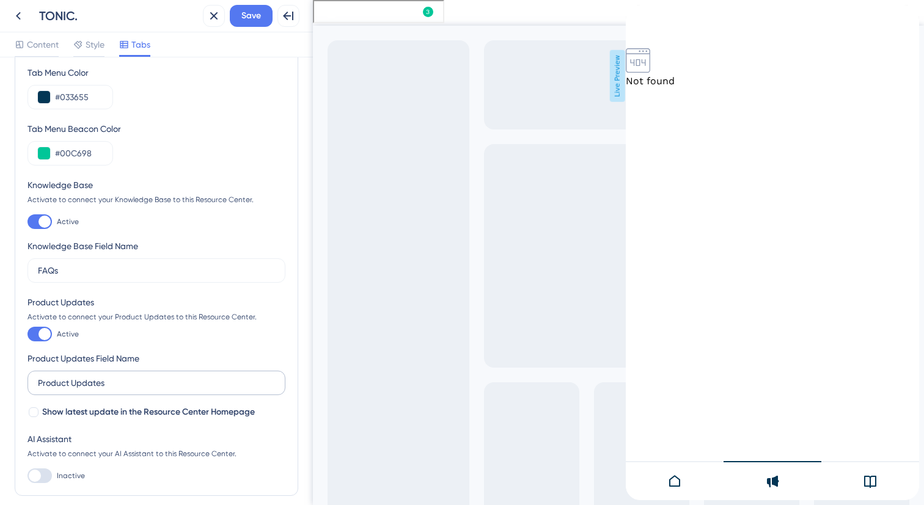
scroll to position [130, 0]
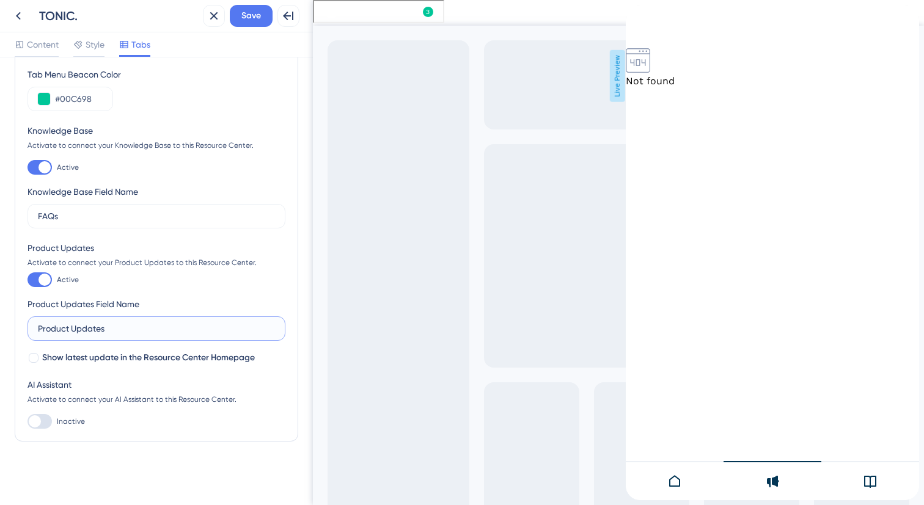
click at [53, 329] on input "Product Updates" at bounding box center [156, 328] width 237 height 13
click at [67, 363] on span "Show latest update in the Resource Center Homepage" at bounding box center [148, 358] width 213 height 15
checkbox input "true"
click at [210, 329] on input "Product Updates" at bounding box center [156, 328] width 237 height 13
click at [650, 73] on icon at bounding box center [638, 60] width 24 height 24
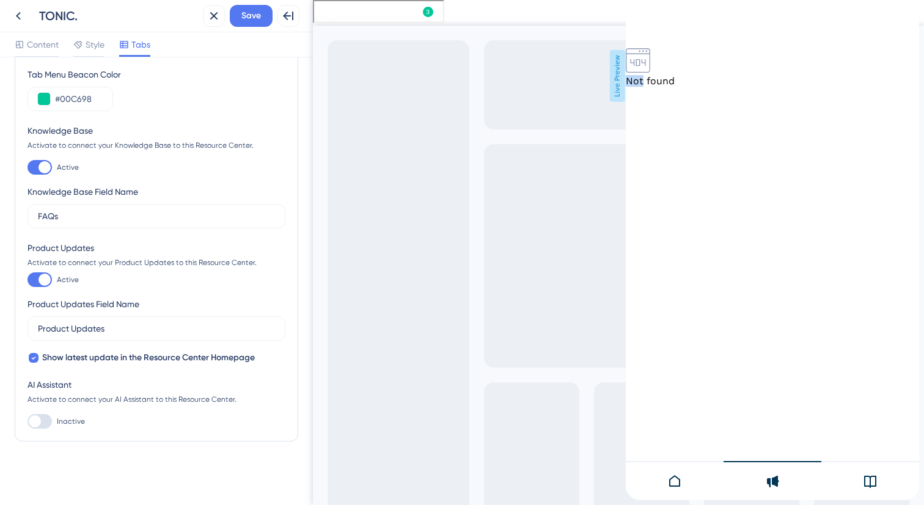
click at [650, 73] on icon at bounding box center [638, 60] width 24 height 24
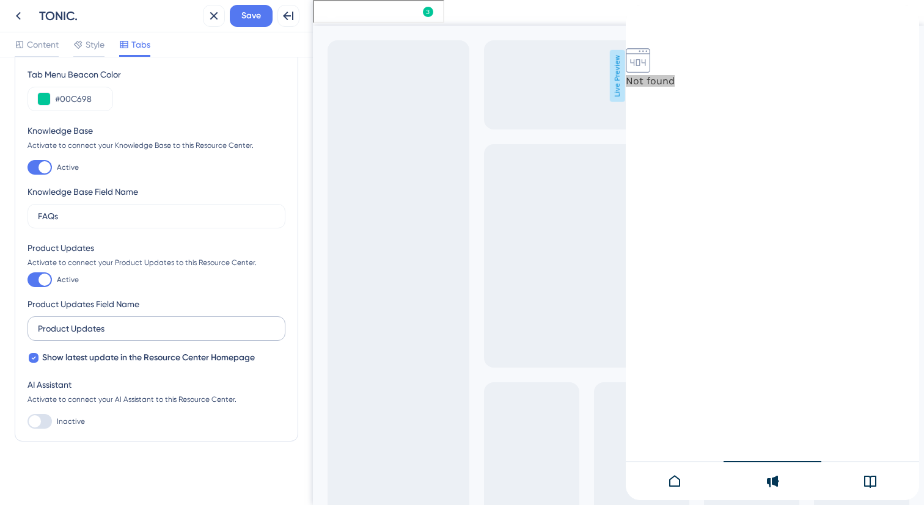
click at [95, 337] on label "Product Updates" at bounding box center [156, 329] width 258 height 24
click at [95, 335] on input "Product Updates" at bounding box center [156, 328] width 237 height 13
click at [20, 21] on icon at bounding box center [18, 16] width 15 height 15
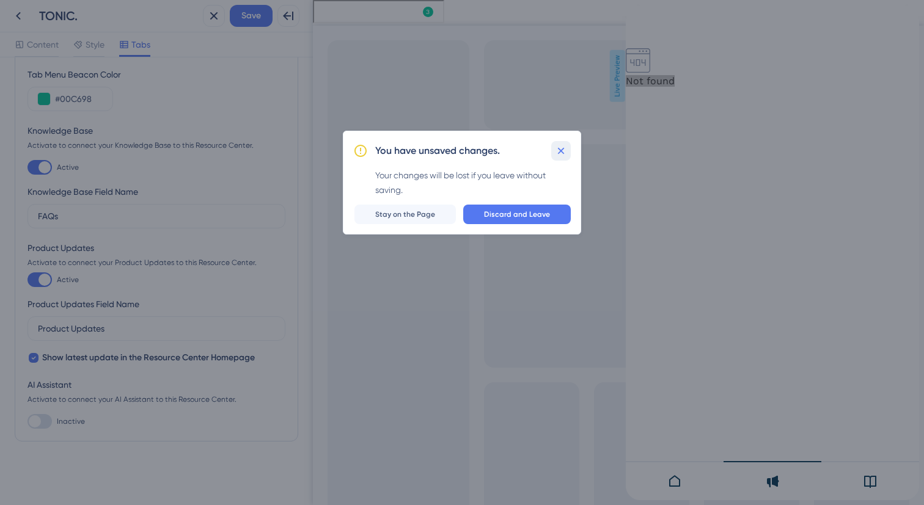
click at [563, 152] on icon at bounding box center [561, 151] width 12 height 12
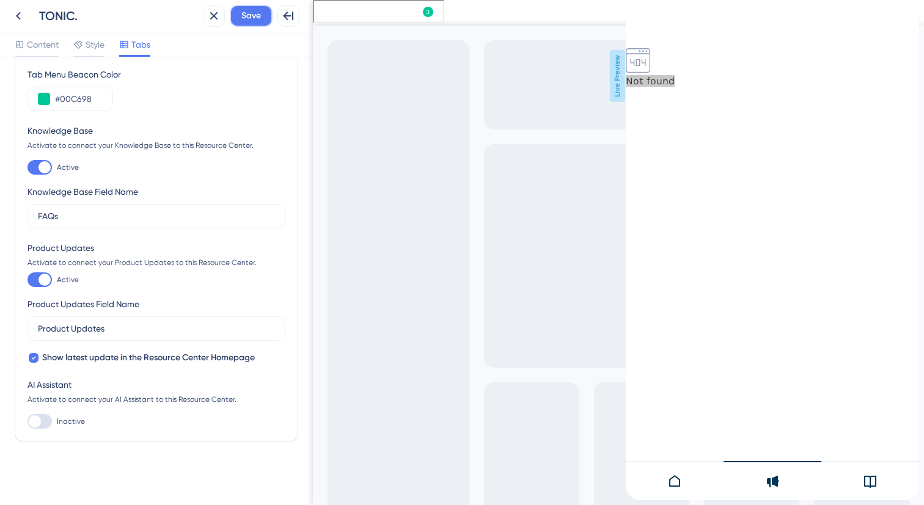
click at [253, 17] on span "Save" at bounding box center [251, 16] width 20 height 15
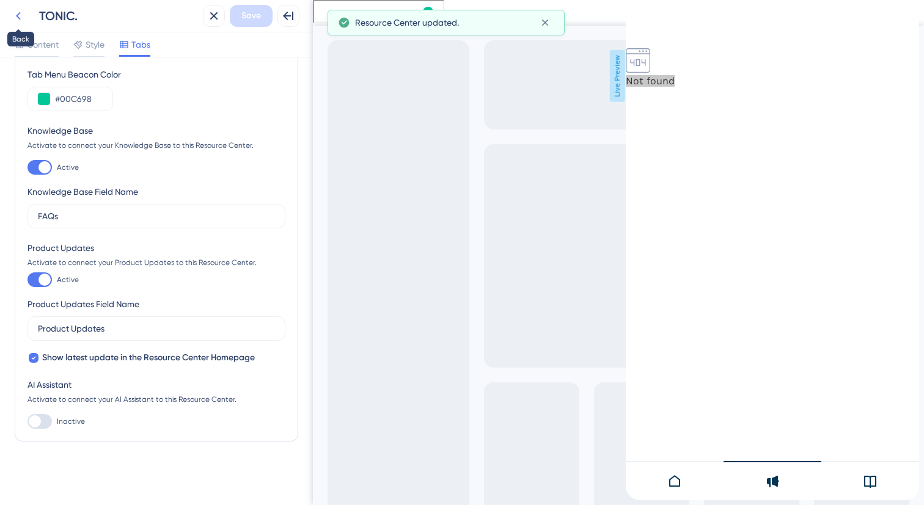
click at [22, 18] on icon at bounding box center [18, 16] width 15 height 15
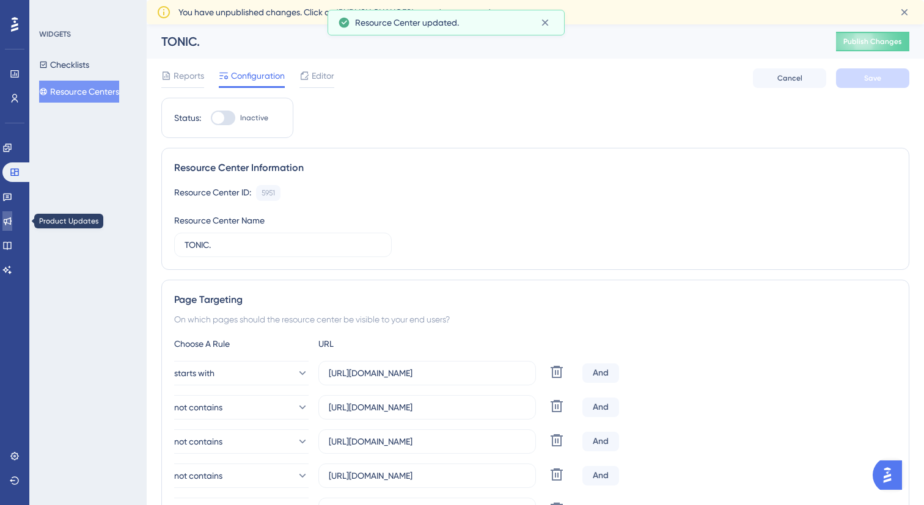
click at [12, 223] on link at bounding box center [7, 221] width 10 height 20
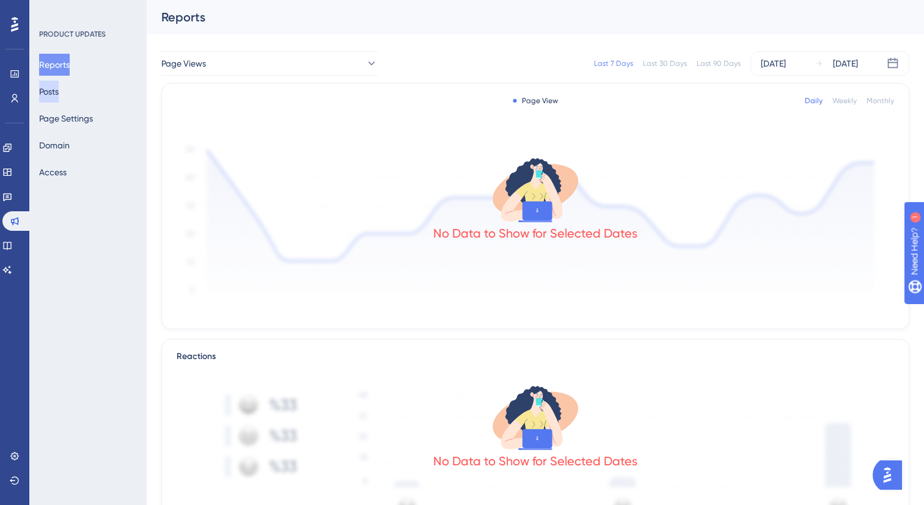
click at [59, 92] on button "Posts" at bounding box center [49, 92] width 20 height 22
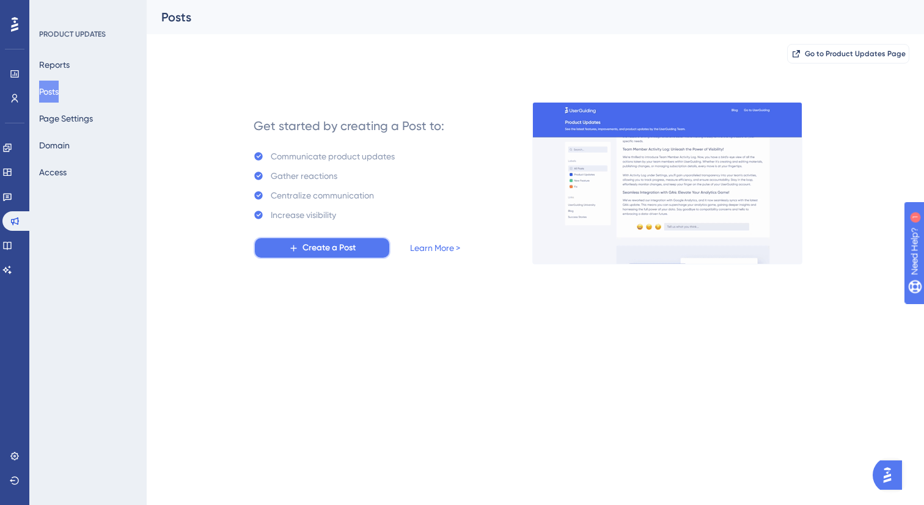
click at [325, 258] on button "Create a Post" at bounding box center [322, 248] width 137 height 22
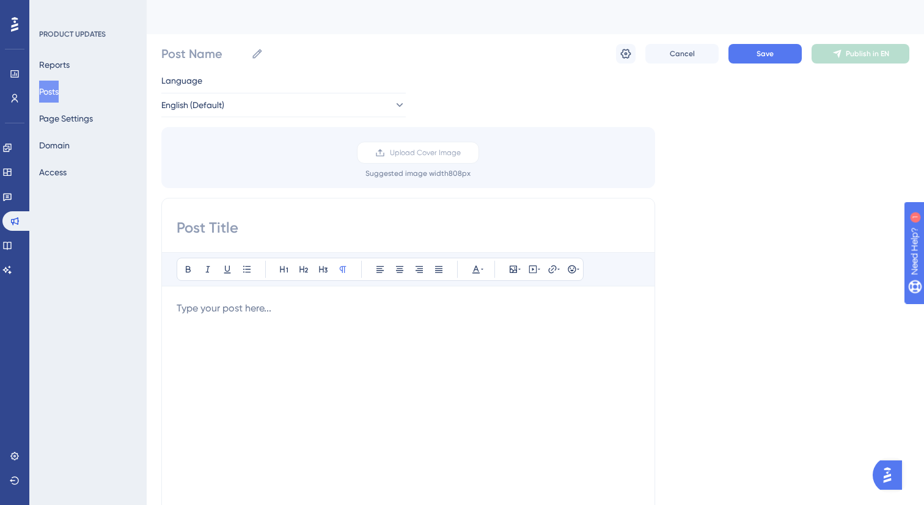
click at [267, 232] on input at bounding box center [408, 228] width 463 height 20
click at [266, 317] on div at bounding box center [408, 435] width 463 height 269
click at [340, 312] on p at bounding box center [408, 308] width 463 height 15
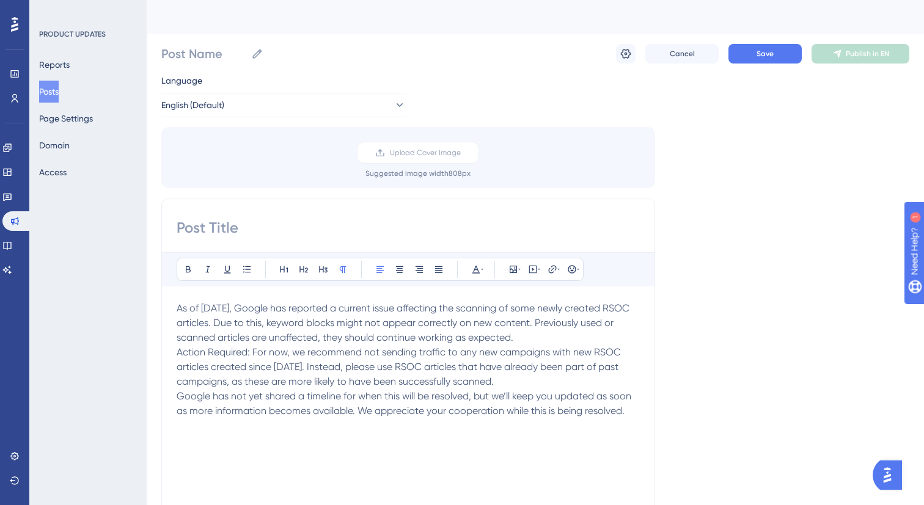
click at [612, 339] on p "As of [DATE], Google has reported a current issue affecting the scanning of som…" at bounding box center [408, 323] width 463 height 44
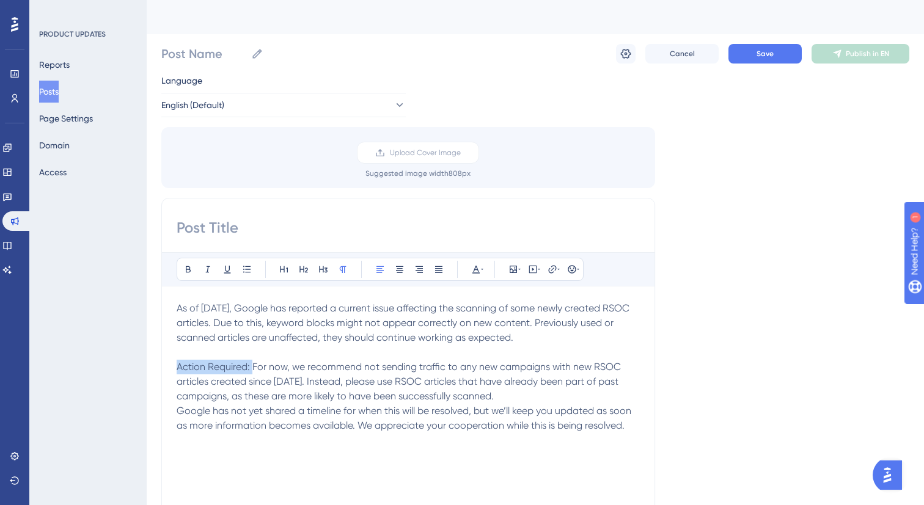
drag, startPoint x: 225, startPoint y: 366, endPoint x: 108, endPoint y: 365, distance: 116.7
click at [147, 365] on div "Performance Users Engagement Widgets Feedback Product Updates Knowledge Base AI…" at bounding box center [535, 452] width 777 height 904
click at [185, 275] on button at bounding box center [188, 269] width 17 height 17
click at [532, 400] on p "Action Required: For now, we recommend not sending traffic to any new campaigns…" at bounding box center [408, 382] width 463 height 44
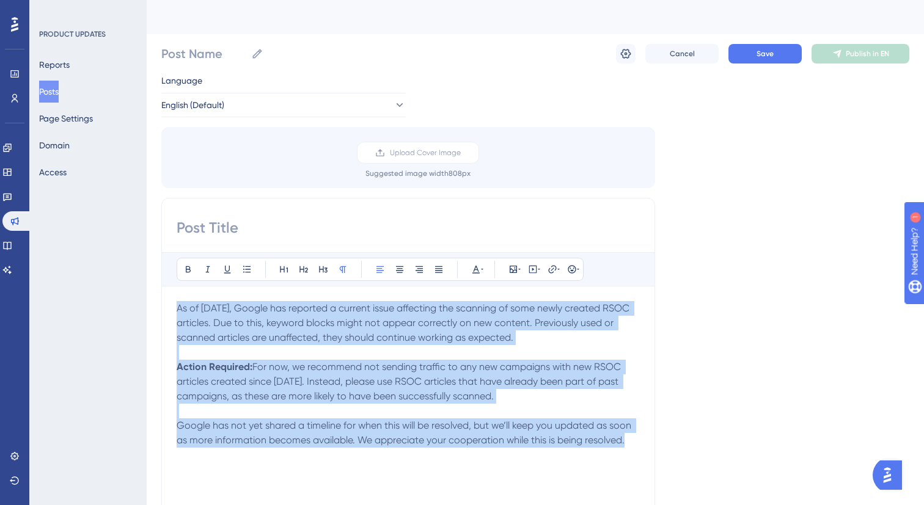
drag, startPoint x: 627, startPoint y: 439, endPoint x: 148, endPoint y: 290, distance: 501.7
click at [148, 290] on div "Performance Users Engagement Widgets Feedback Product Updates Knowledge Base AI…" at bounding box center [535, 452] width 777 height 904
click at [439, 274] on button at bounding box center [438, 269] width 17 height 17
click at [203, 326] on span "As of [DATE], Google has reported a current issue affecting the scanning of som…" at bounding box center [410, 322] width 466 height 41
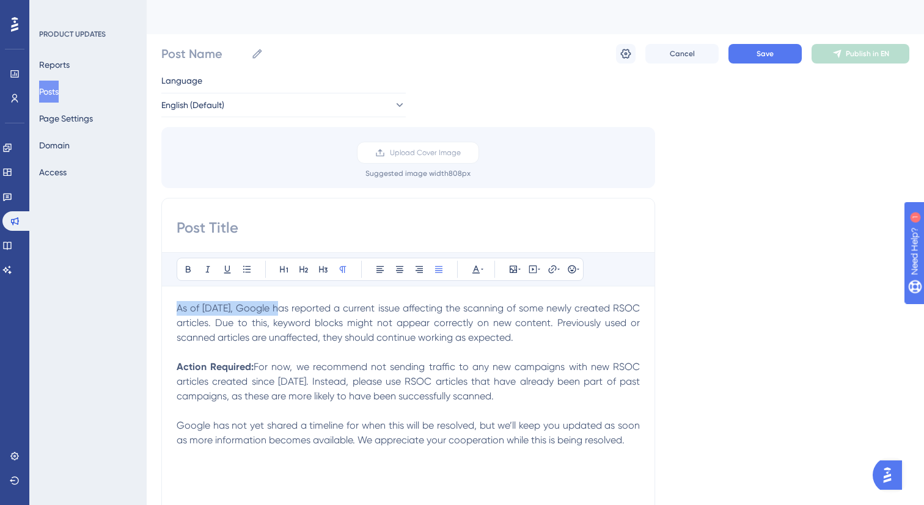
drag, startPoint x: 282, startPoint y: 308, endPoint x: 153, endPoint y: 302, distance: 129.7
click at [153, 302] on div "Performance Users Engagement Widgets Feedback Product Updates Knowledge Base AI…" at bounding box center [535, 452] width 777 height 904
click at [182, 268] on button at bounding box center [188, 269] width 17 height 17
click at [220, 231] on input at bounding box center [408, 228] width 463 height 20
drag, startPoint x: 274, startPoint y: 241, endPoint x: 274, endPoint y: 233, distance: 7.9
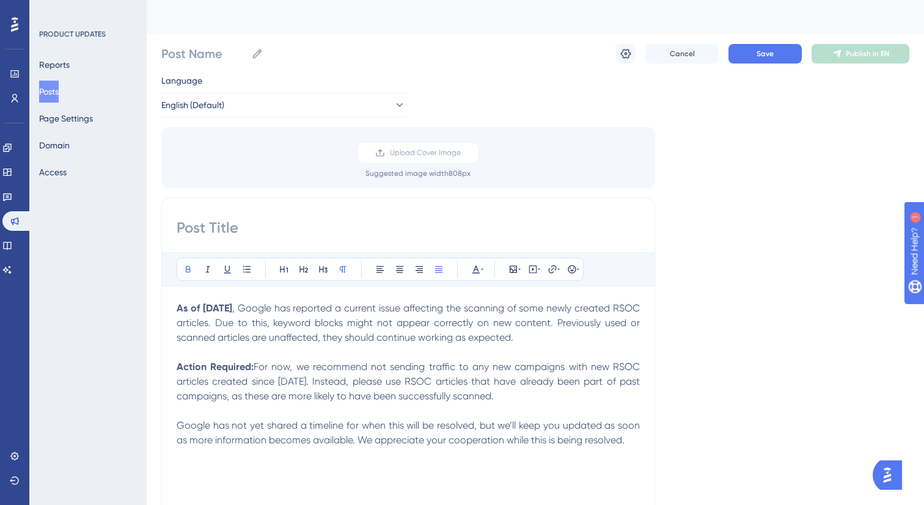
click at [274, 233] on div "Bold Italic Underline Bullet Point Heading 1 Heading 2 Heading 3 Normal Align L…" at bounding box center [408, 391] width 494 height 387
click at [275, 225] on input at bounding box center [408, 228] width 463 height 20
click at [573, 274] on icon at bounding box center [572, 270] width 10 height 10
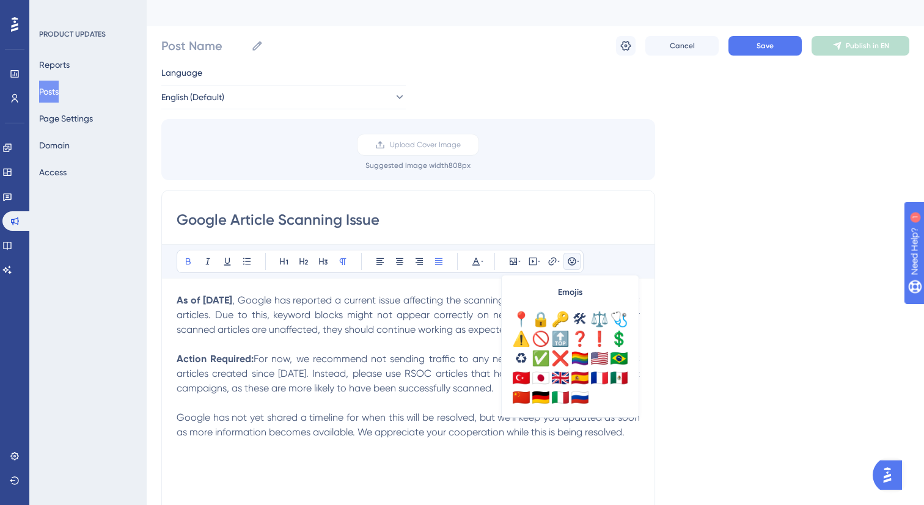
scroll to position [9, 0]
click at [522, 339] on div "⚠️" at bounding box center [521, 339] width 20 height 20
click at [175, 302] on div "Google Article Scanning Issue Bold Italic Underline Bullet Point Heading 1 Head…" at bounding box center [408, 382] width 494 height 387
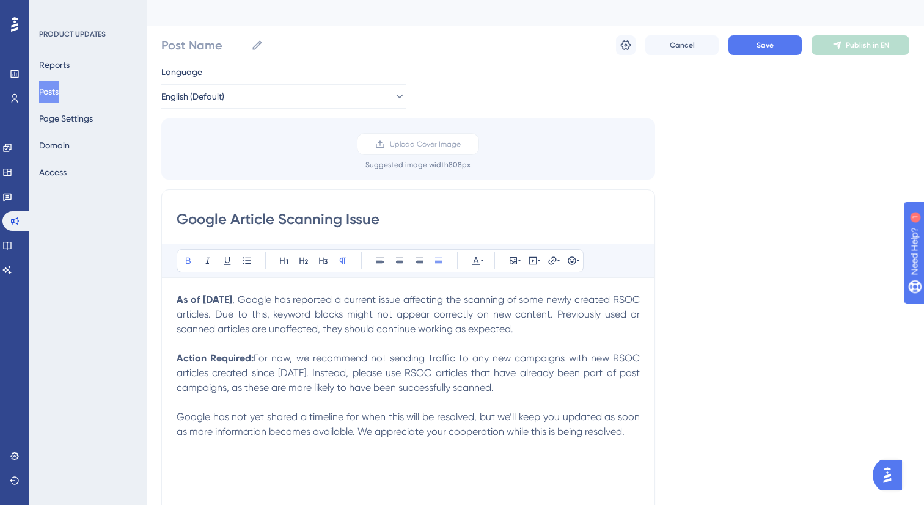
click at [177, 216] on input "Google Article Scanning Issue" at bounding box center [408, 220] width 463 height 20
click at [571, 260] on icon at bounding box center [572, 261] width 10 height 10
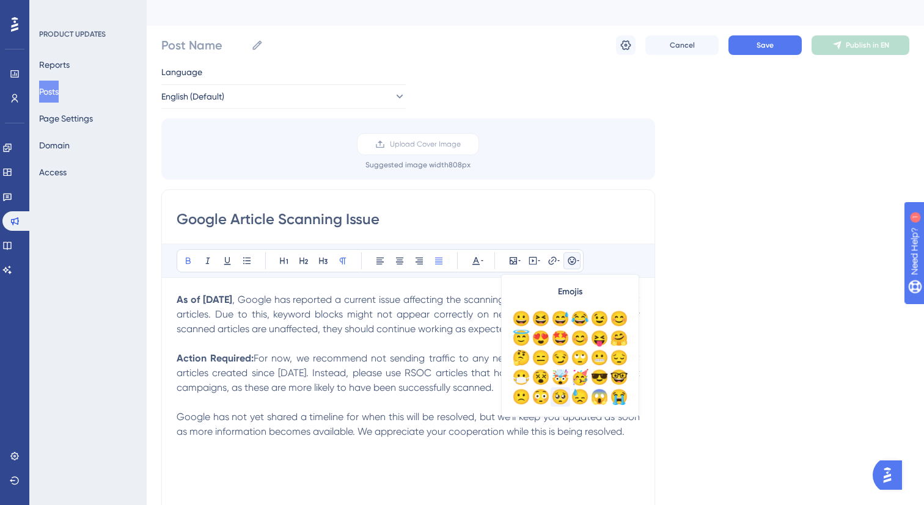
scroll to position [430, 0]
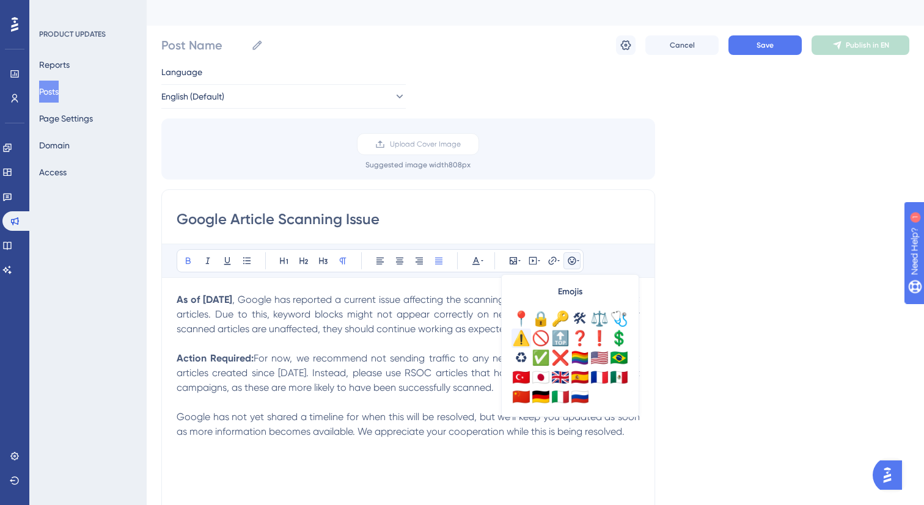
click at [522, 337] on div "⚠️" at bounding box center [521, 339] width 20 height 20
click at [182, 302] on strong "As of [DATE]" at bounding box center [205, 300] width 56 height 12
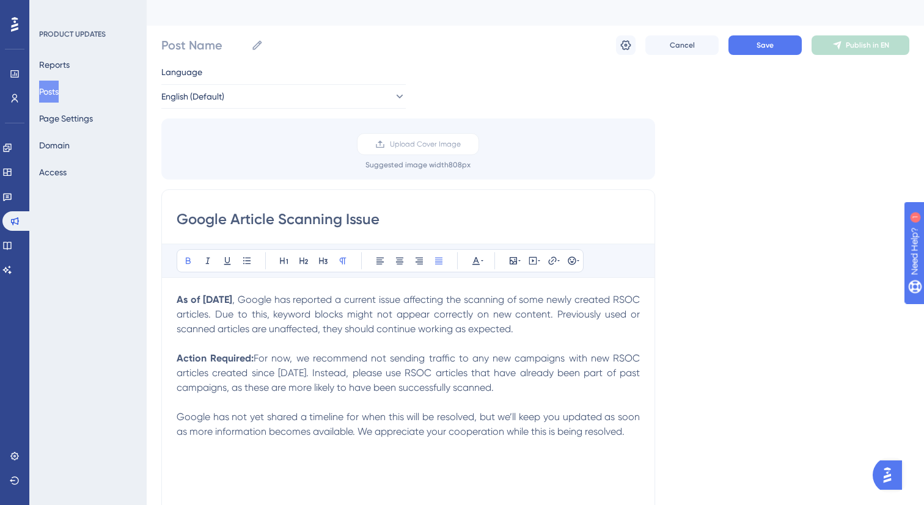
click at [180, 301] on strong "As of [DATE]" at bounding box center [205, 300] width 56 height 12
click at [181, 218] on input "Google Article Scanning Issue" at bounding box center [408, 220] width 463 height 20
click at [571, 263] on icon at bounding box center [572, 261] width 10 height 10
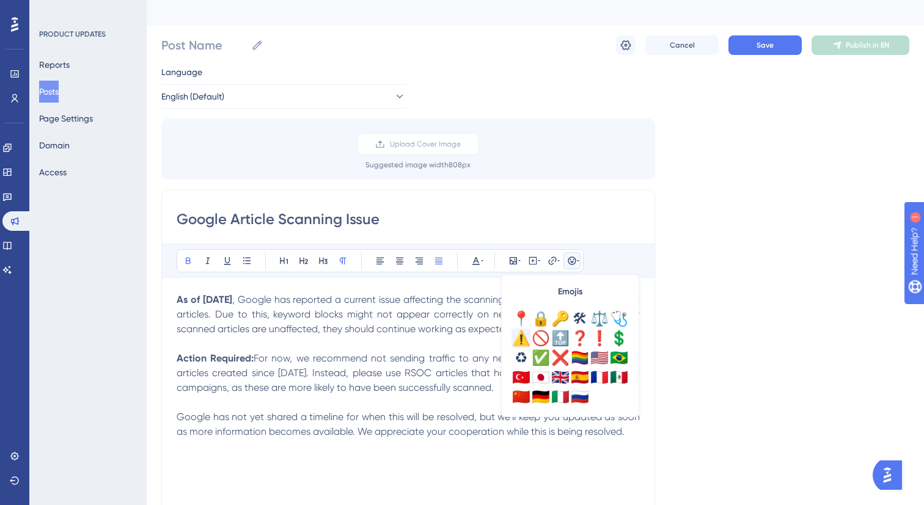
click at [517, 339] on div "⚠️" at bounding box center [521, 339] width 20 height 20
drag, startPoint x: 181, startPoint y: 301, endPoint x: 169, endPoint y: 301, distance: 12.2
click at [169, 301] on div "Google Article Scanning Issue Bold Italic Underline Bullet Point Heading 1 Head…" at bounding box center [408, 382] width 494 height 387
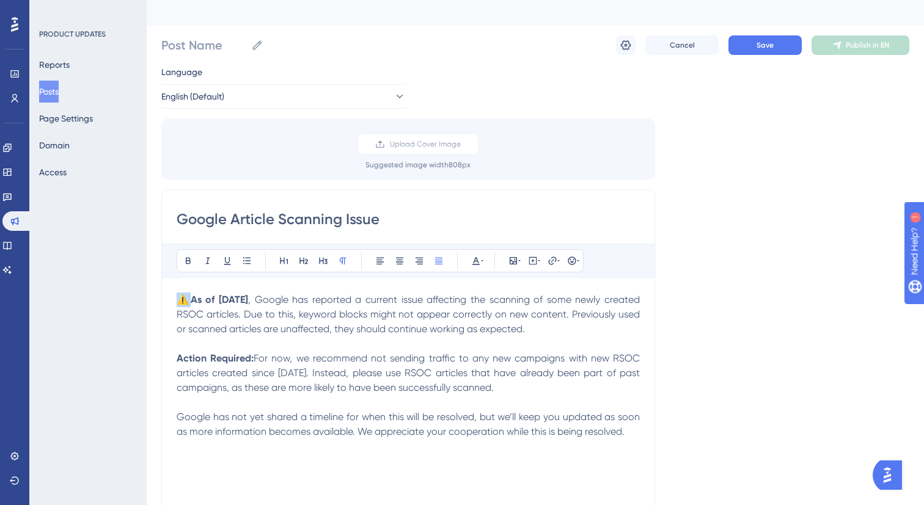
drag, startPoint x: 187, startPoint y: 304, endPoint x: 170, endPoint y: 304, distance: 16.5
click at [170, 304] on div "Google Article Scanning Issue Bold Italic Underline Bullet Point Heading 1 Head…" at bounding box center [408, 382] width 494 height 387
click at [182, 217] on input "Google Article Scanning Issue" at bounding box center [408, 220] width 463 height 20
paste input "⚠️"
type input "⚠️ Google Article Scanning Issue"
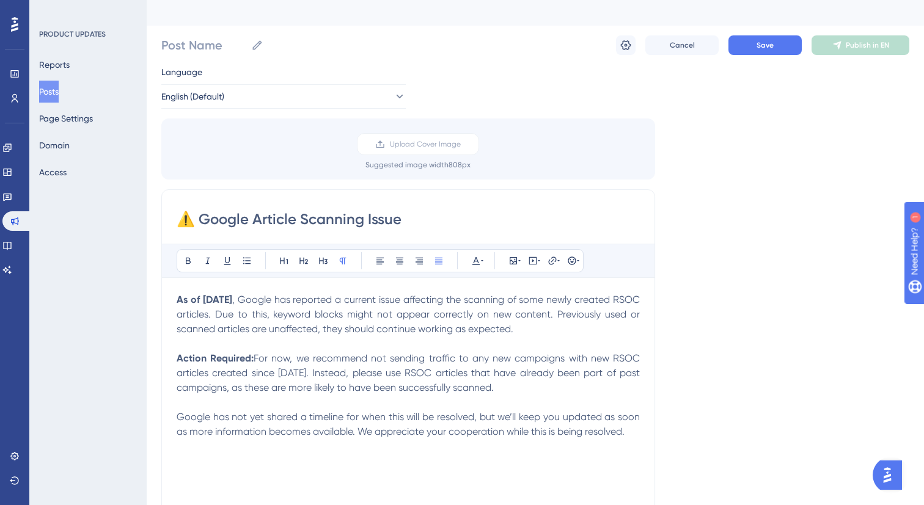
click at [182, 304] on strong "As of [DATE]" at bounding box center [205, 300] width 56 height 12
drag, startPoint x: 416, startPoint y: 220, endPoint x: 197, endPoint y: 218, distance: 219.4
click at [197, 218] on input "⚠️ Google Article Scanning Issue" at bounding box center [408, 220] width 463 height 20
click at [191, 46] on input "Post Name" at bounding box center [203, 45] width 85 height 17
paste input "Google Article Scanning Issue"
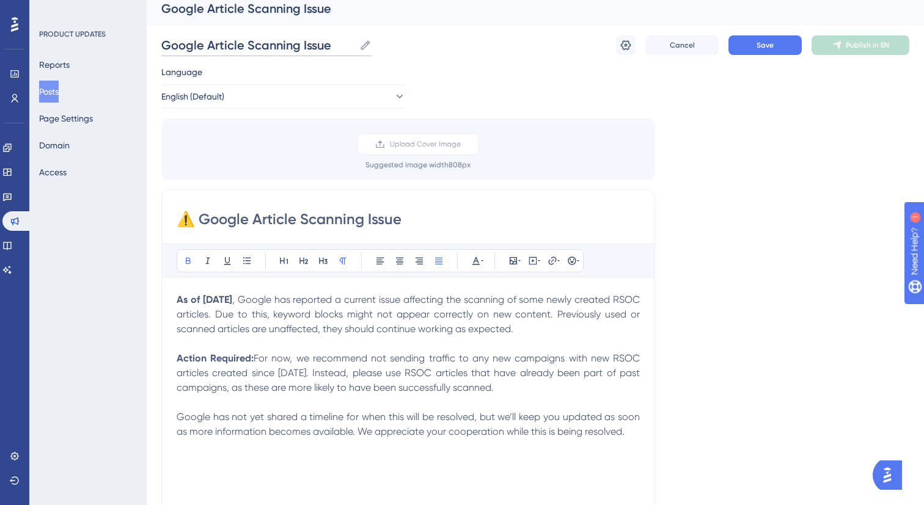
scroll to position [0, 0]
type input "Google Article Scanning Issue"
click at [757, 47] on span "Save" at bounding box center [764, 45] width 17 height 10
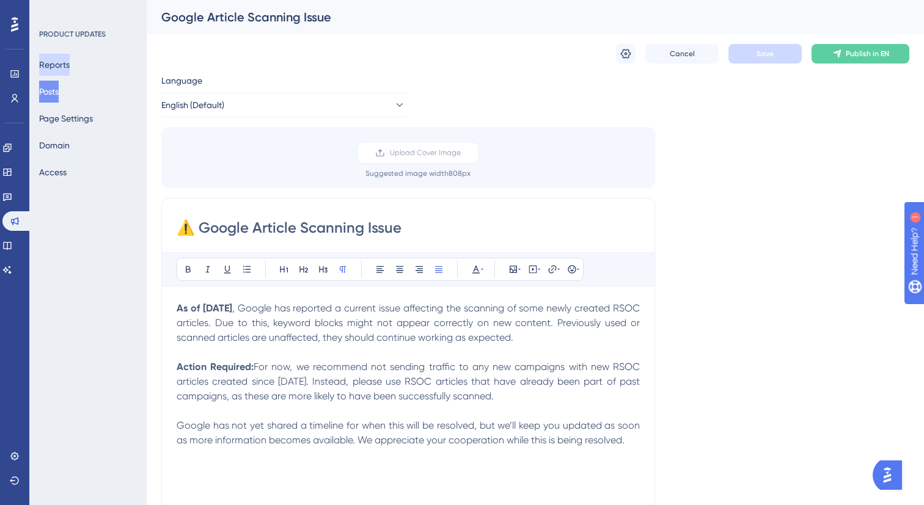
click at [70, 70] on button "Reports" at bounding box center [54, 65] width 31 height 22
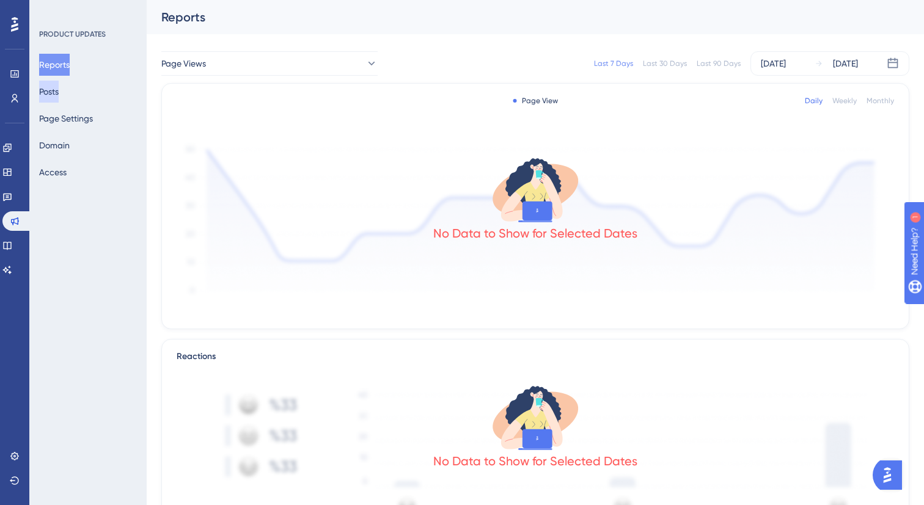
click at [59, 91] on button "Posts" at bounding box center [49, 92] width 20 height 22
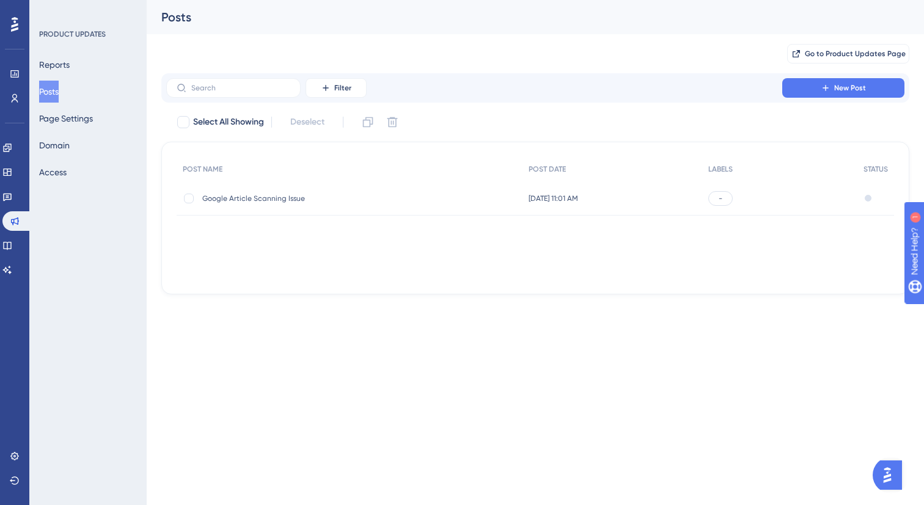
click at [339, 203] on div "Google Article Scanning Issue Google Article Scanning Issue" at bounding box center [300, 198] width 196 height 34
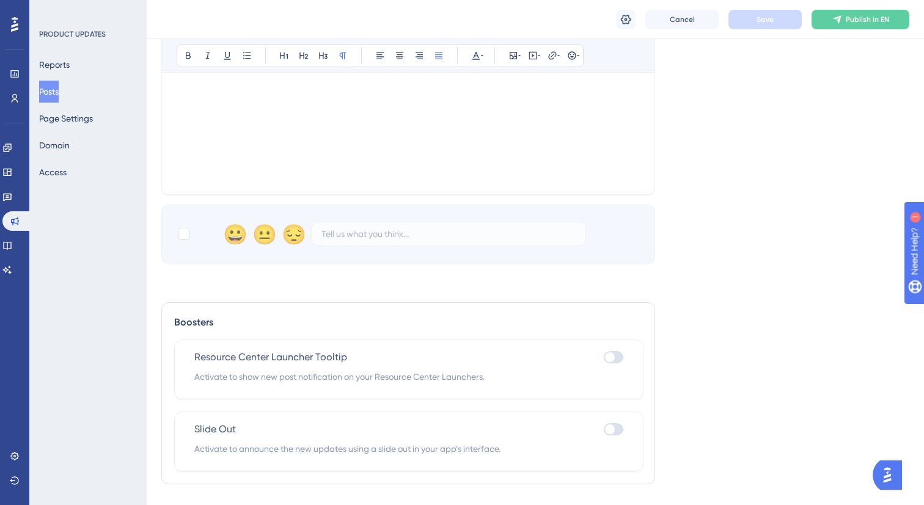
scroll to position [394, 0]
click at [609, 362] on div at bounding box center [610, 359] width 10 height 10
click at [604, 359] on input "checkbox" at bounding box center [603, 359] width 1 height 1
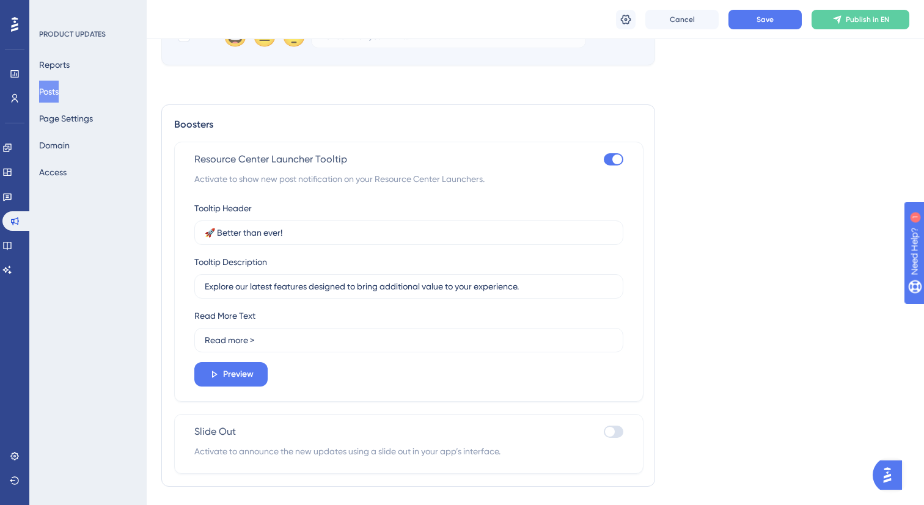
scroll to position [624, 0]
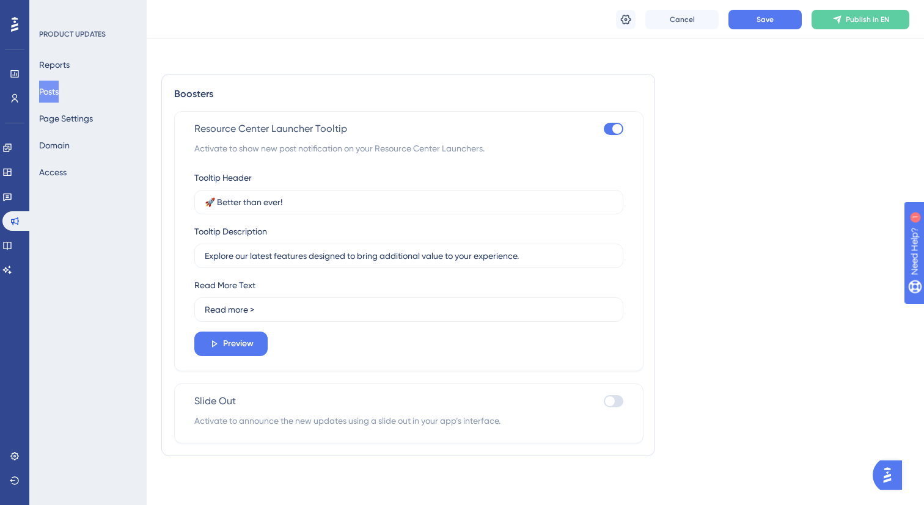
click at [615, 133] on div at bounding box center [617, 129] width 10 height 10
click at [604, 130] on input "checkbox" at bounding box center [603, 129] width 1 height 1
checkbox input "false"
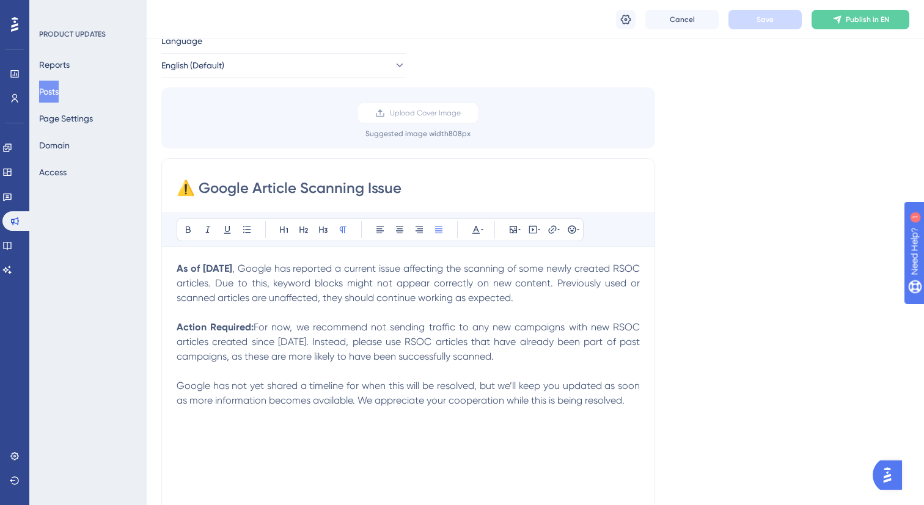
scroll to position [0, 0]
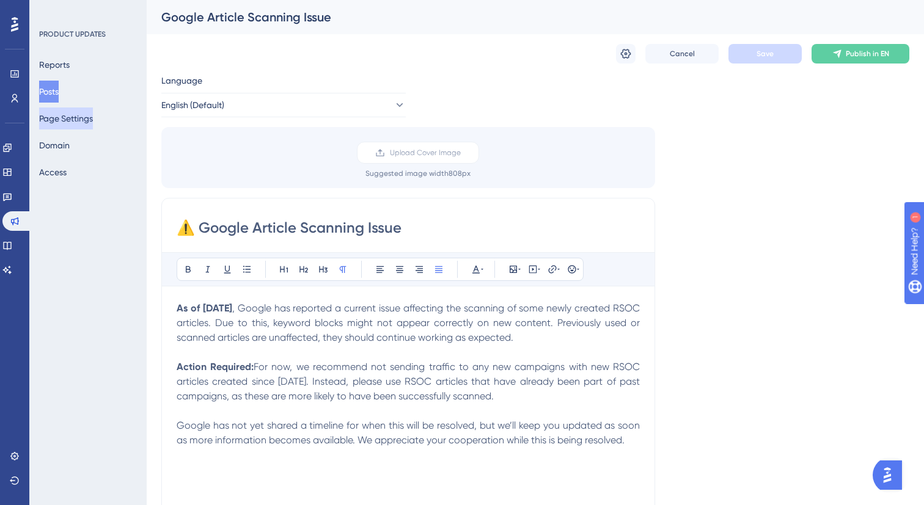
click at [83, 120] on button "Page Settings" at bounding box center [66, 119] width 54 height 22
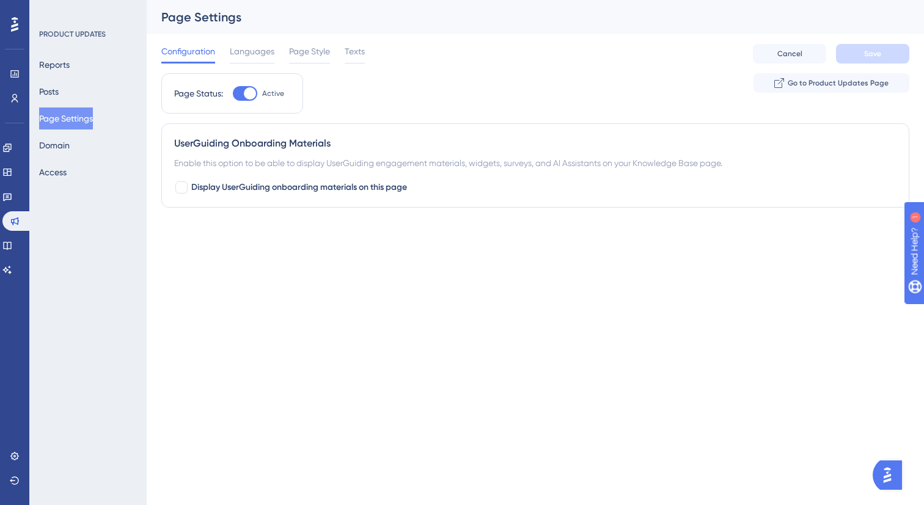
click at [251, 94] on div at bounding box center [250, 93] width 12 height 12
click at [233, 94] on input "Active" at bounding box center [232, 93] width 1 height 1
checkbox input "true"
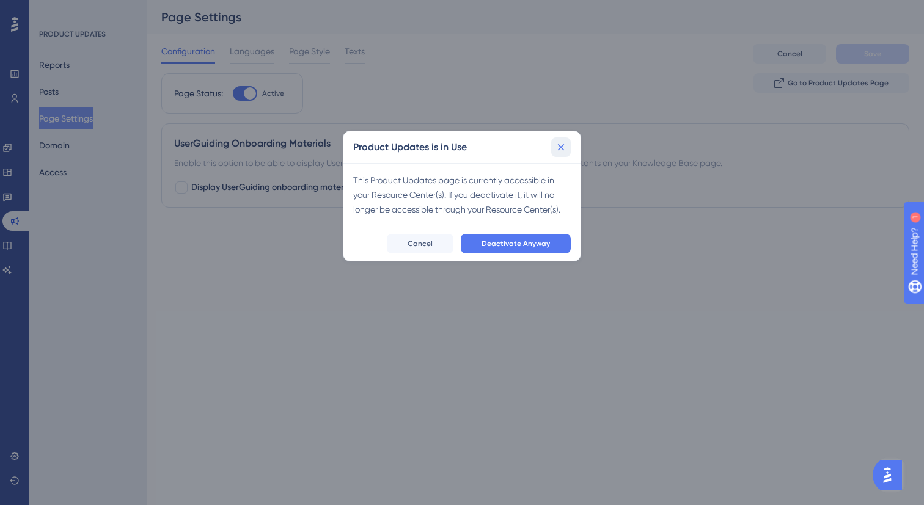
click at [566, 146] on icon at bounding box center [561, 147] width 12 height 12
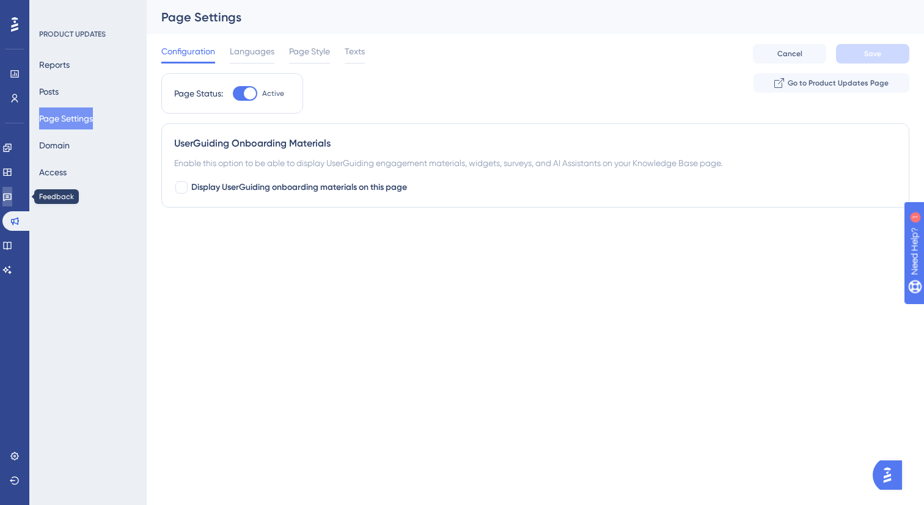
click at [12, 201] on icon at bounding box center [7, 197] width 10 height 10
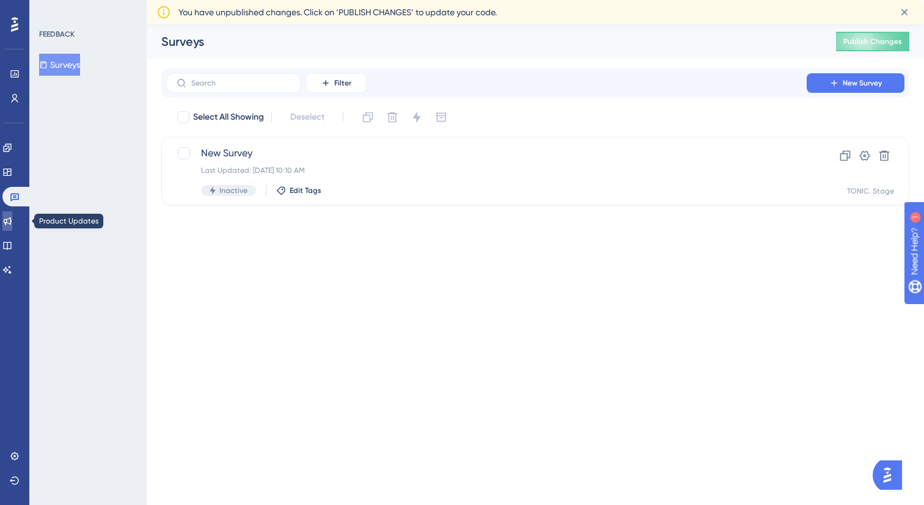
click at [12, 229] on link at bounding box center [7, 221] width 10 height 20
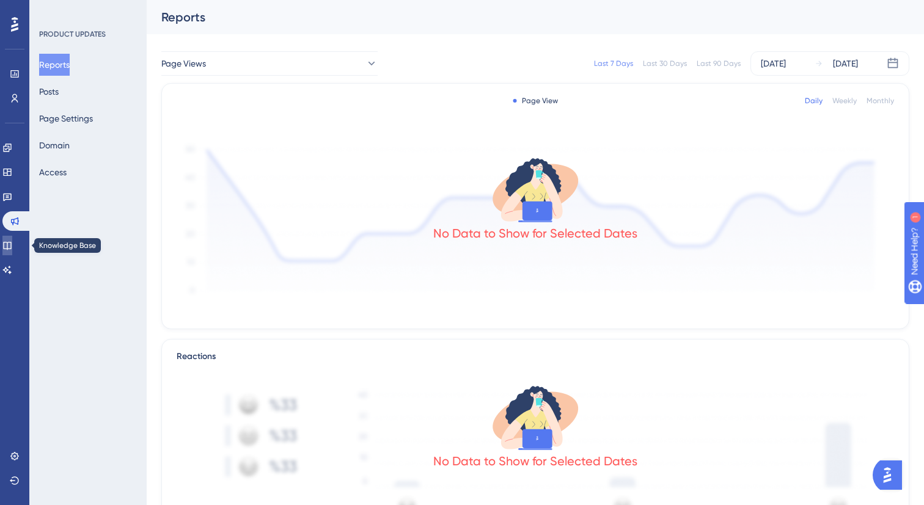
click at [11, 246] on icon at bounding box center [7, 246] width 8 height 8
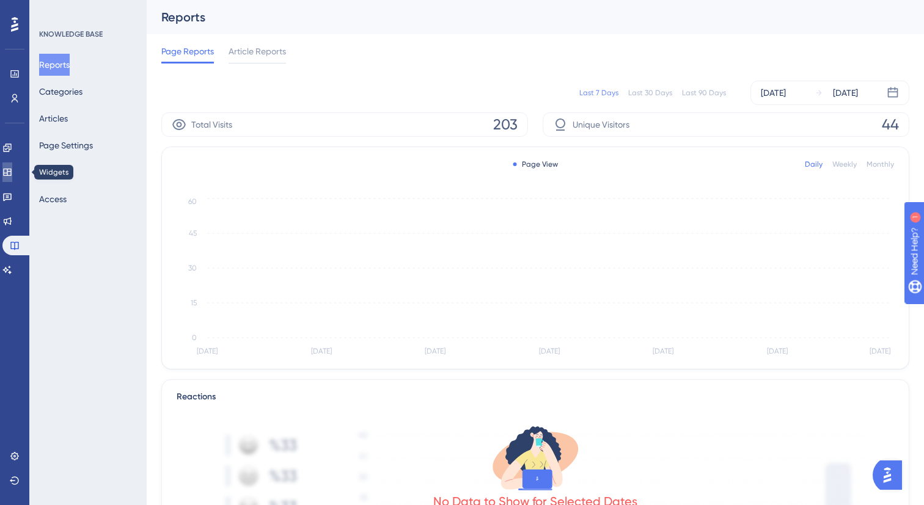
click at [12, 173] on icon at bounding box center [7, 172] width 10 height 10
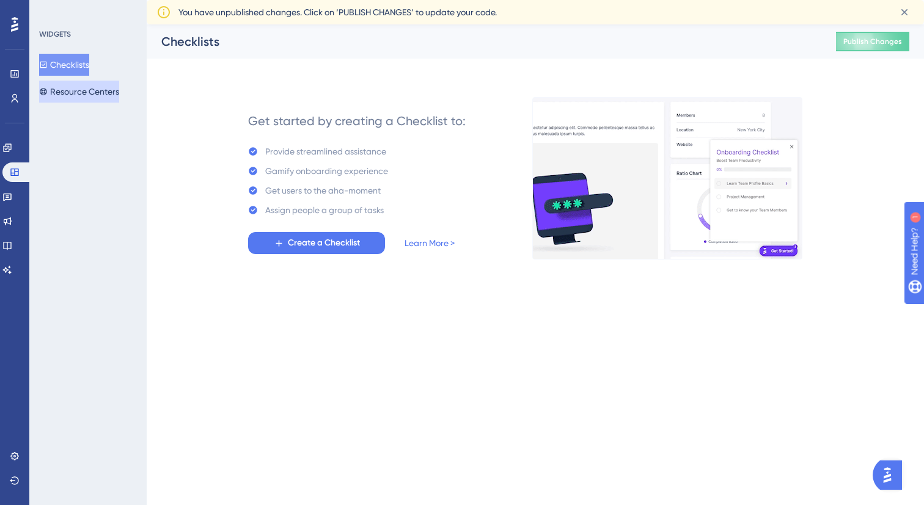
click at [102, 94] on button "Resource Centers" at bounding box center [79, 92] width 80 height 22
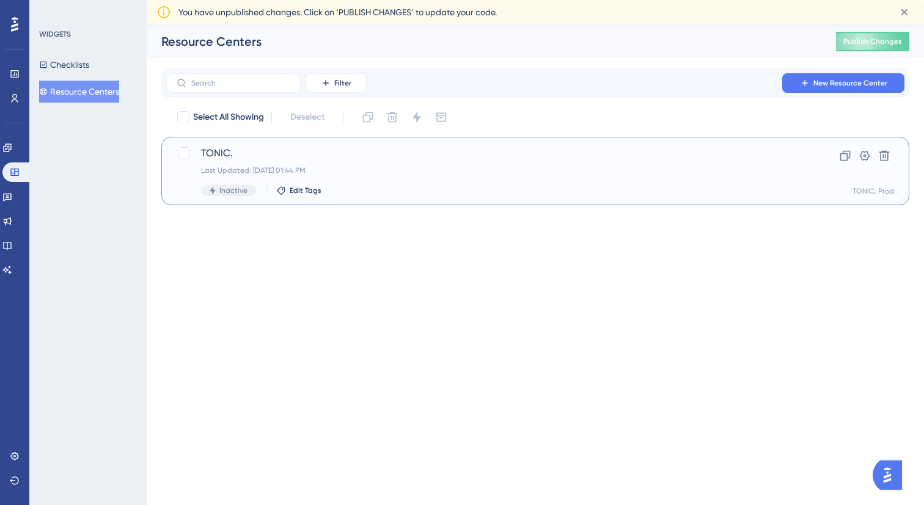
click at [328, 159] on span "TONIC." at bounding box center [486, 153] width 571 height 15
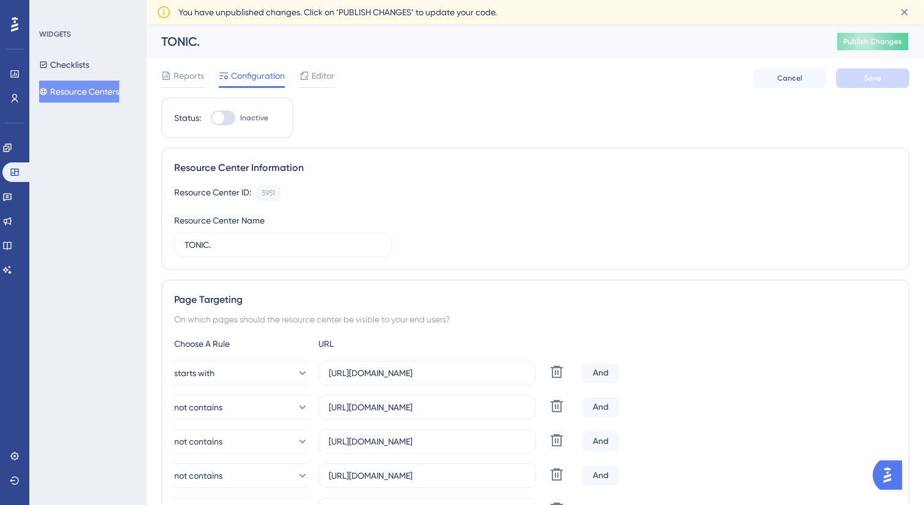
click at [868, 35] on button "Publish Changes" at bounding box center [872, 42] width 73 height 20
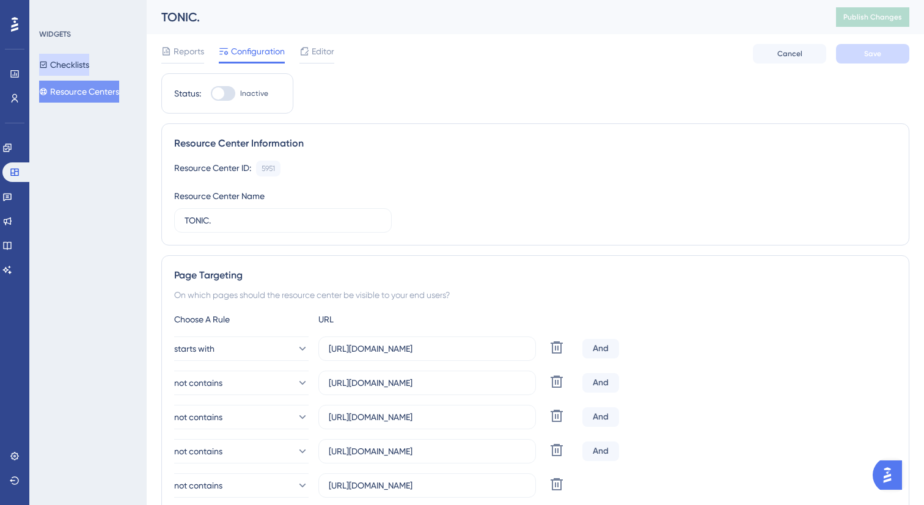
click at [89, 62] on button "Checklists" at bounding box center [64, 65] width 50 height 22
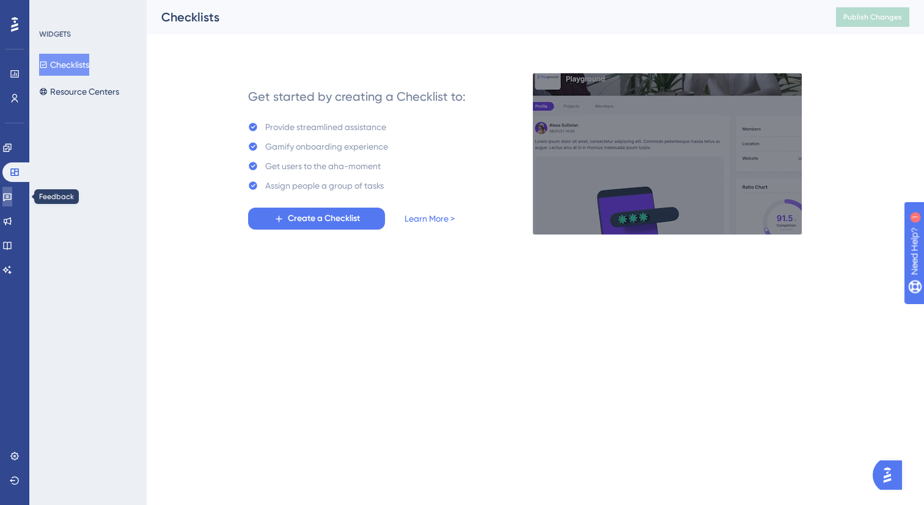
click at [12, 200] on link at bounding box center [7, 197] width 10 height 20
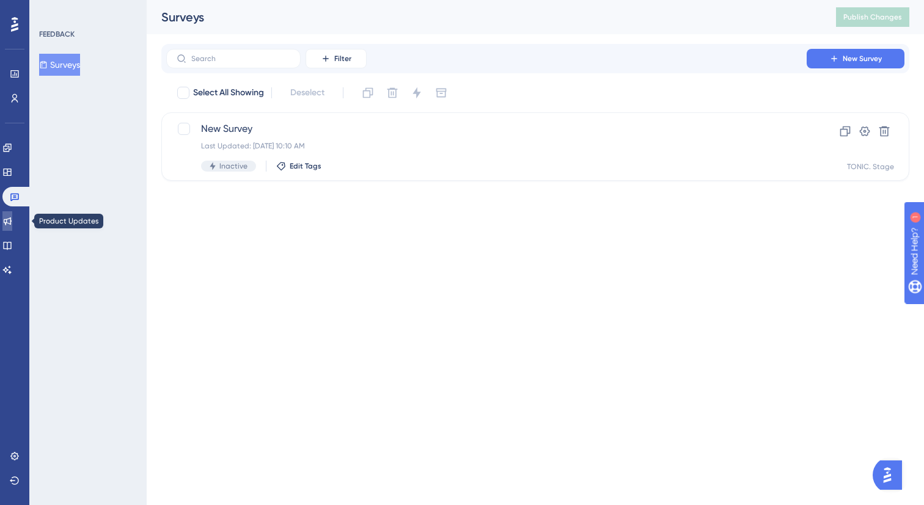
click at [12, 224] on link at bounding box center [7, 221] width 10 height 20
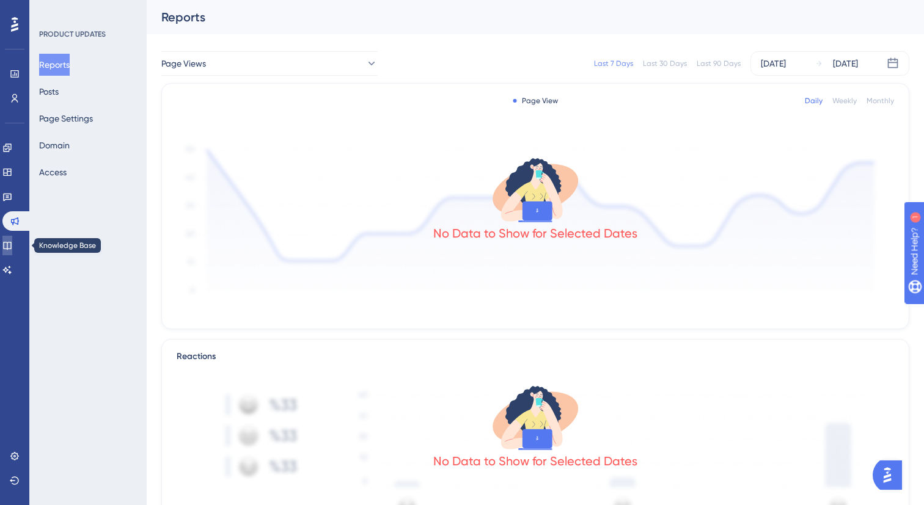
click at [12, 244] on icon at bounding box center [7, 246] width 10 height 10
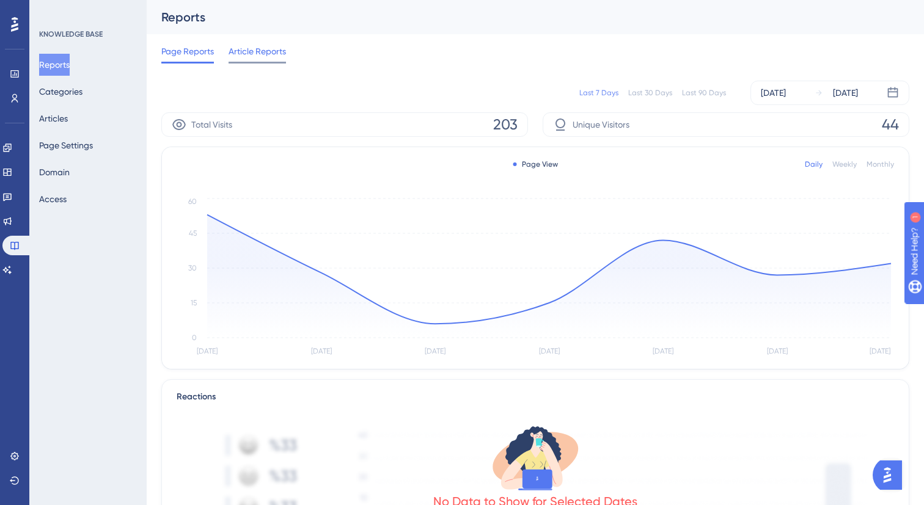
click at [263, 58] on span "Article Reports" at bounding box center [257, 51] width 57 height 15
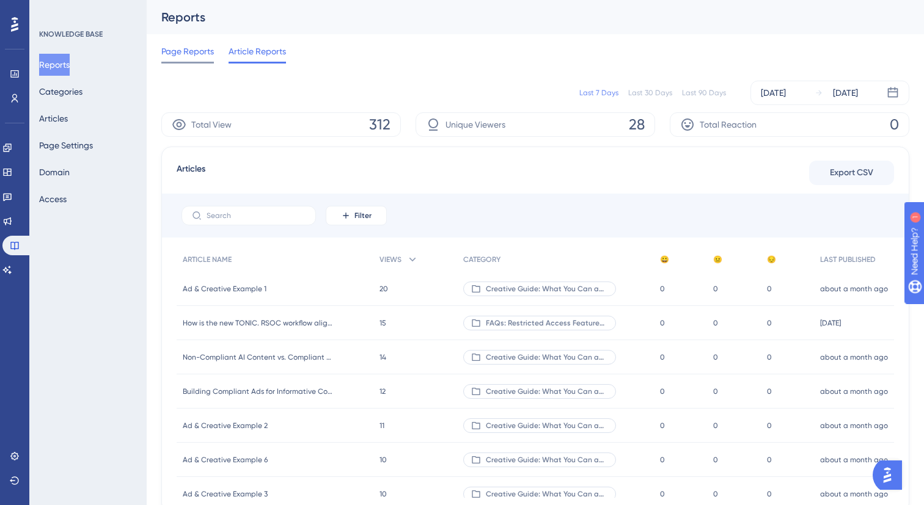
click at [191, 57] on span "Page Reports" at bounding box center [187, 51] width 53 height 15
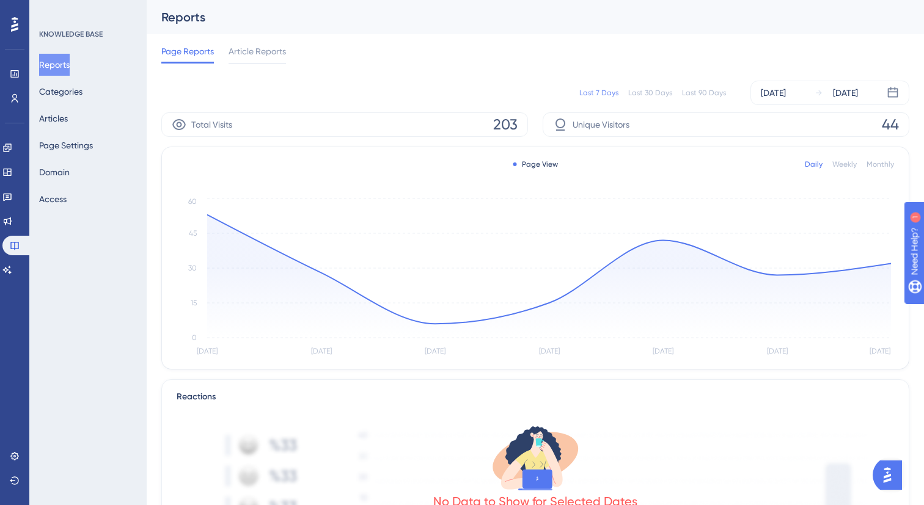
click at [894, 477] on img "Open AI Assistant Launcher" at bounding box center [887, 475] width 22 height 22
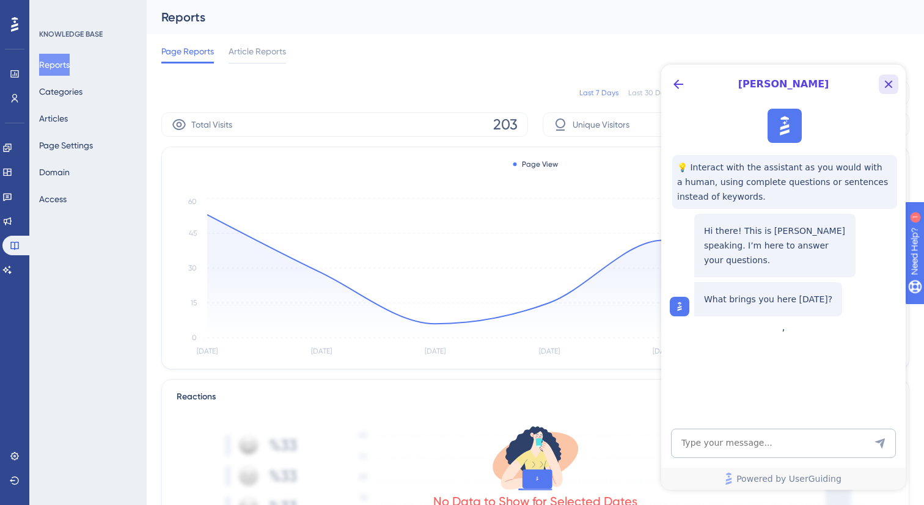
click at [893, 87] on icon "Close Button" at bounding box center [888, 84] width 15 height 15
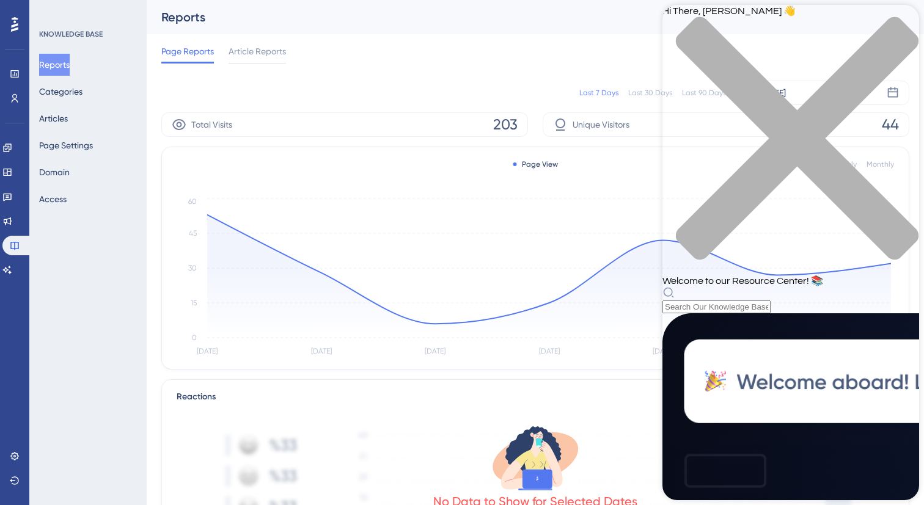
scroll to position [40, 0]
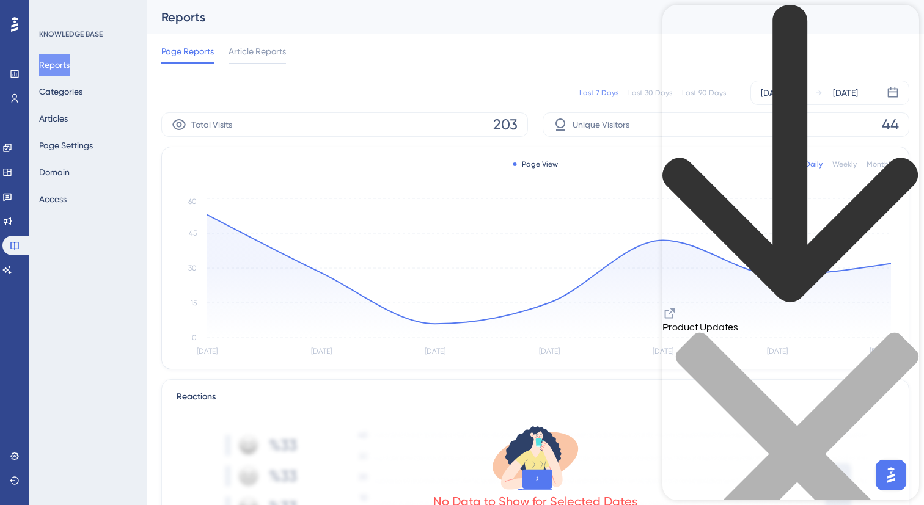
scroll to position [0, 0]
